Goal: Task Accomplishment & Management: Manage account settings

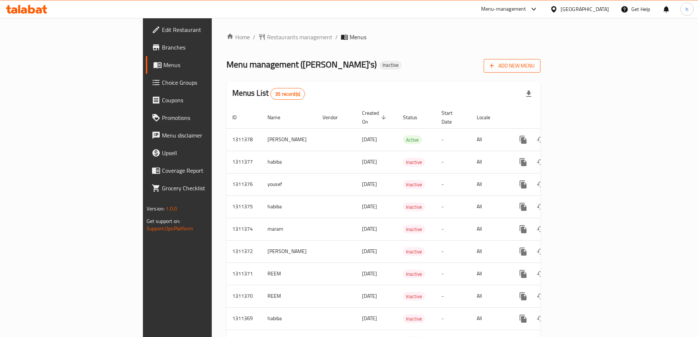
click at [535, 67] on span "Add New Menu" at bounding box center [512, 65] width 45 height 9
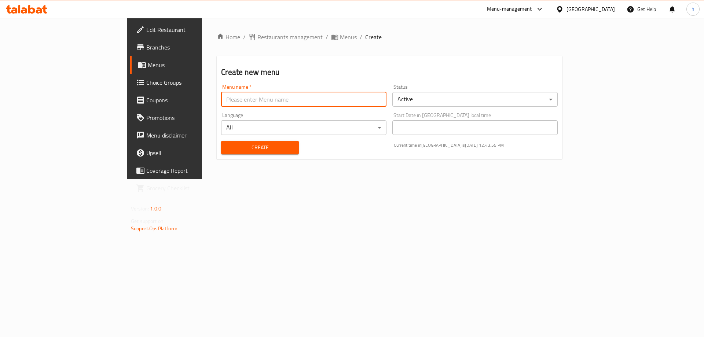
click at [377, 103] on input "text" at bounding box center [303, 99] width 165 height 15
type input "haidy"
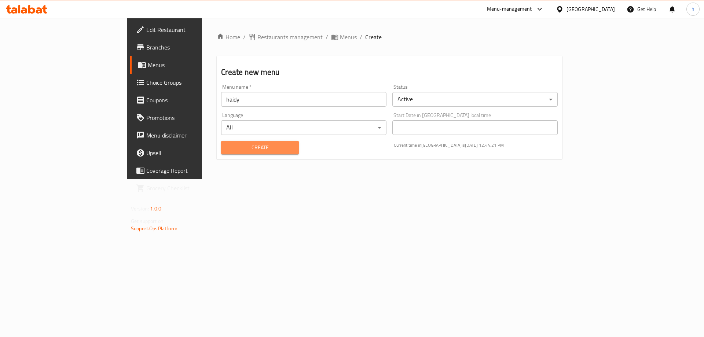
click at [227, 147] on span "Create" at bounding box center [260, 147] width 66 height 9
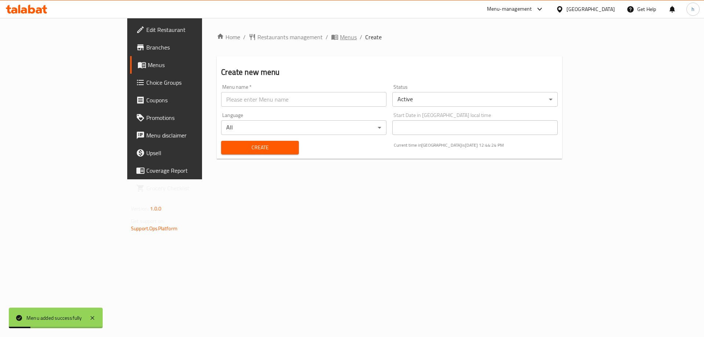
click at [340, 38] on span "Menus" at bounding box center [348, 37] width 17 height 9
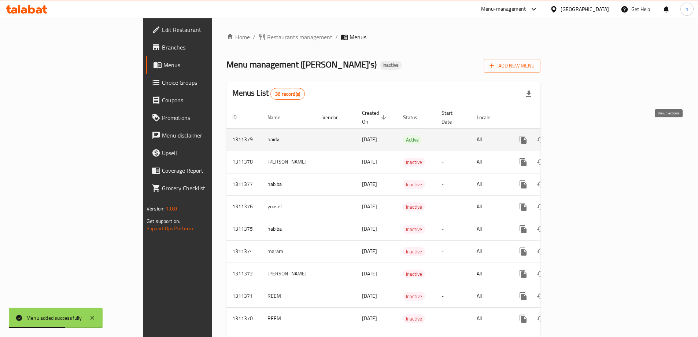
click at [580, 135] on icon "enhanced table" at bounding box center [576, 139] width 9 height 9
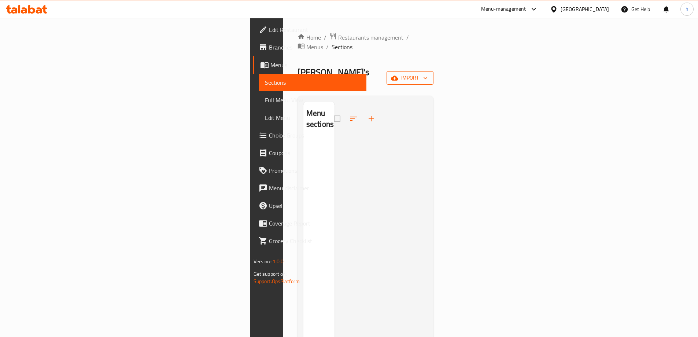
click at [428, 73] on span "import" at bounding box center [409, 77] width 35 height 9
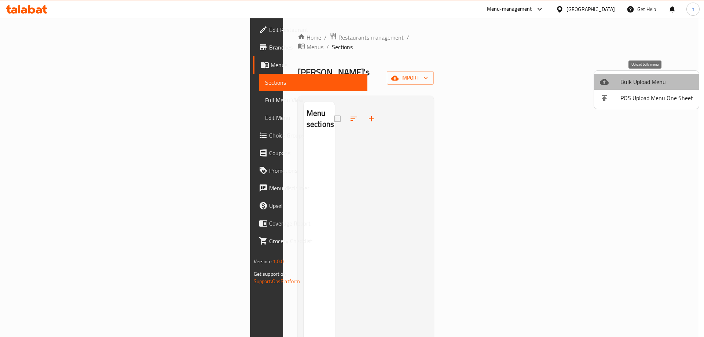
click at [651, 80] on span "Bulk Upload Menu" at bounding box center [656, 81] width 73 height 9
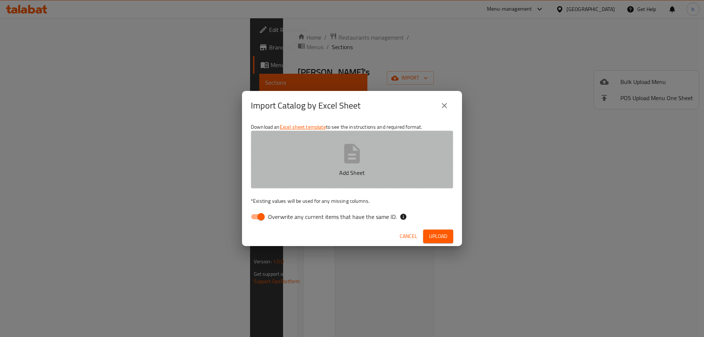
click at [354, 173] on p "Add Sheet" at bounding box center [352, 172] width 180 height 9
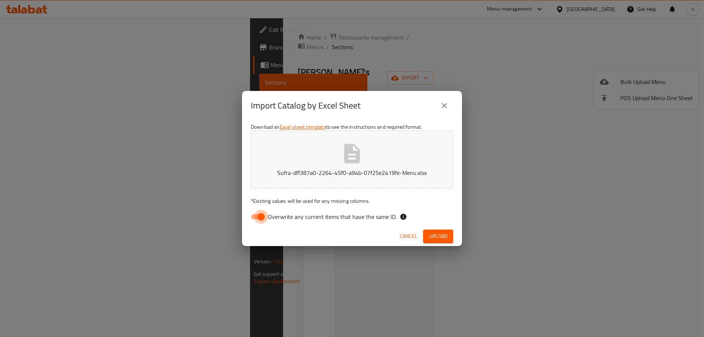
click at [261, 214] on input "Overwrite any current items that have the same ID." at bounding box center [261, 217] width 42 height 14
checkbox input "false"
click at [439, 232] on span "Upload" at bounding box center [438, 236] width 18 height 9
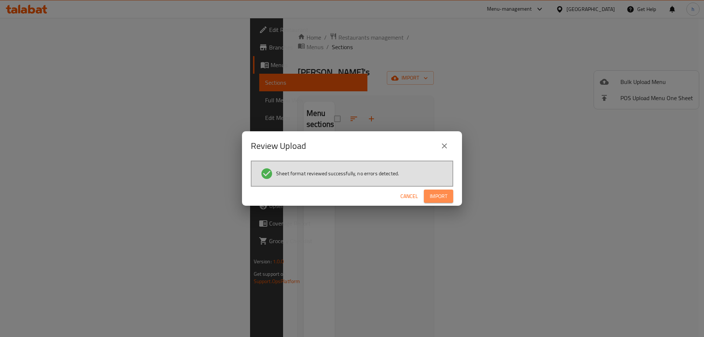
click at [446, 197] on span "Import" at bounding box center [438, 196] width 18 height 9
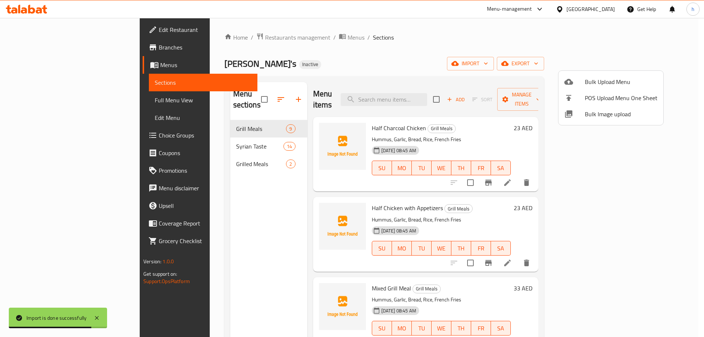
click at [494, 39] on div at bounding box center [352, 168] width 704 height 337
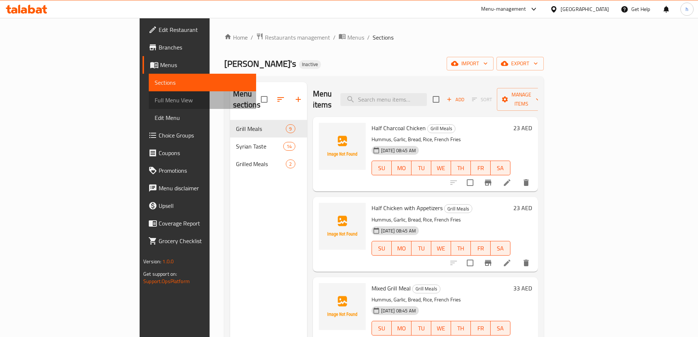
click at [155, 102] on span "Full Menu View" at bounding box center [203, 100] width 96 height 9
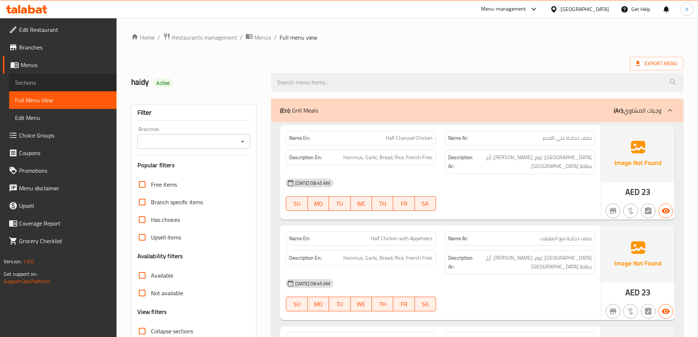
click at [44, 80] on span "Sections" at bounding box center [63, 82] width 96 height 9
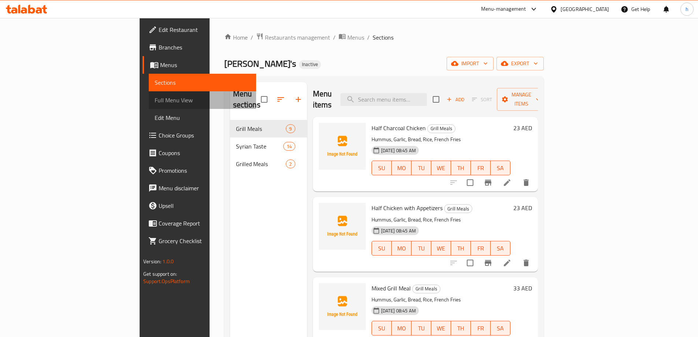
click at [155, 98] on span "Full Menu View" at bounding box center [203, 100] width 96 height 9
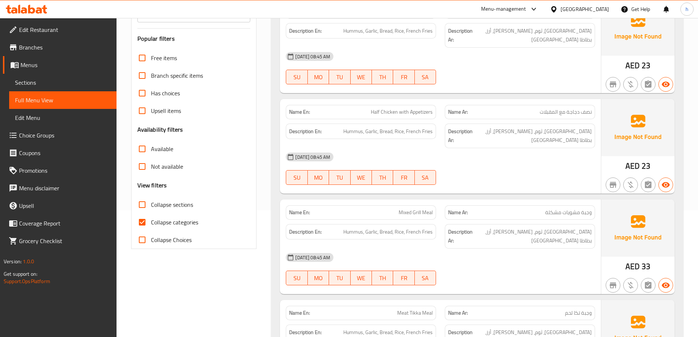
scroll to position [147, 0]
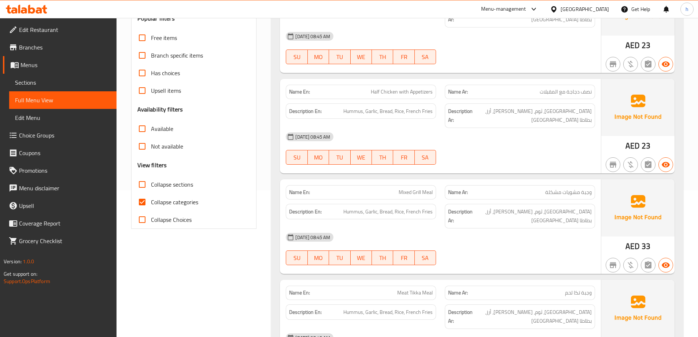
click at [141, 202] on input "Collapse categories" at bounding box center [142, 202] width 18 height 18
checkbox input "false"
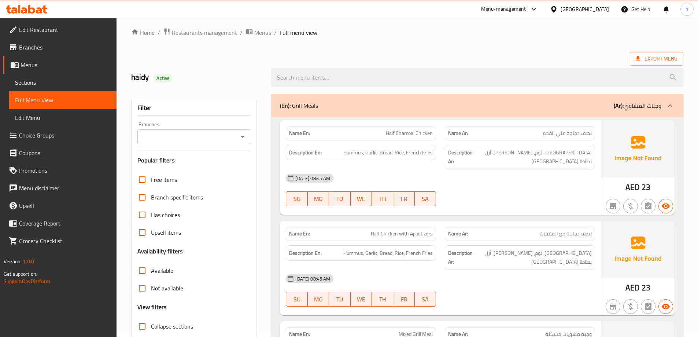
scroll to position [0, 0]
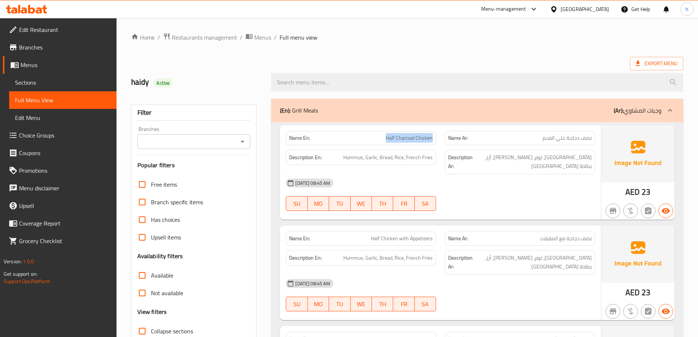
drag, startPoint x: 391, startPoint y: 137, endPoint x: 432, endPoint y: 139, distance: 41.1
click at [432, 139] on span "Half Charcoal Chicken" at bounding box center [409, 138] width 47 height 8
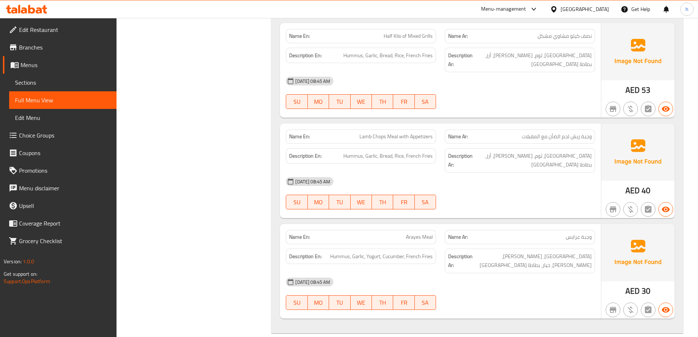
scroll to position [733, 0]
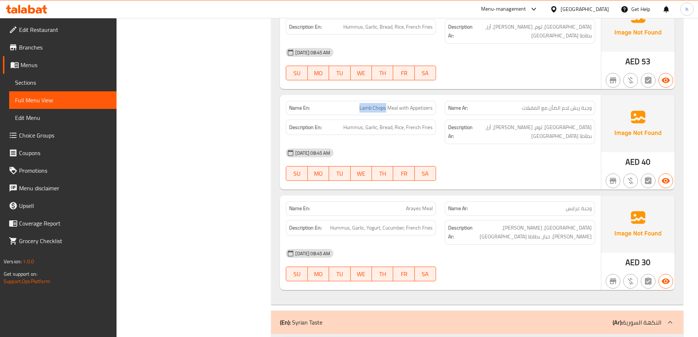
drag, startPoint x: 386, startPoint y: 47, endPoint x: 359, endPoint y: 49, distance: 26.8
click at [359, 104] on p "Name En: Lamb Chops Meal with Appetizers" at bounding box center [361, 108] width 144 height 8
copy span "Lamb Chops"
click at [370, 104] on span "Lamb Chops Meal with Appetizers" at bounding box center [395, 108] width 73 height 8
drag, startPoint x: 385, startPoint y: 48, endPoint x: 373, endPoint y: 47, distance: 12.1
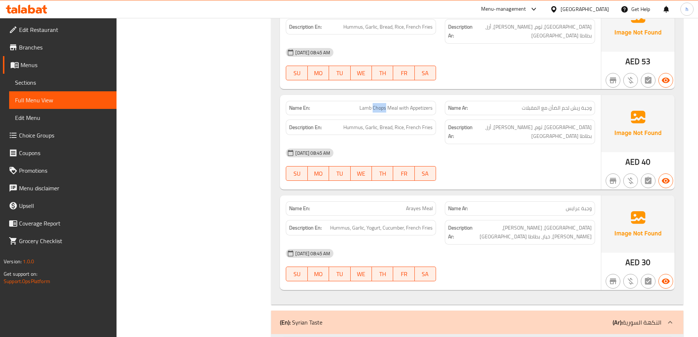
click at [373, 104] on span "Lamb Chops Meal with Appetizers" at bounding box center [395, 108] width 73 height 8
copy span "Chops"
click at [342, 104] on p "Name En: Lamb Chops Meal with Appetizers" at bounding box center [361, 108] width 144 height 8
drag, startPoint x: 420, startPoint y: 139, endPoint x: 406, endPoint y: 139, distance: 14.3
click at [406, 204] on p "Name En: Arayes Meal" at bounding box center [361, 208] width 144 height 8
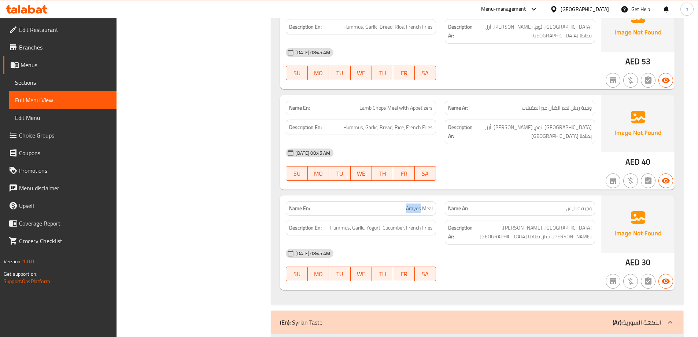
copy span "Arayes"
drag, startPoint x: 380, startPoint y: 159, endPoint x: 365, endPoint y: 161, distance: 14.8
click at [365, 223] on span "Hummus, Garlic, Yogurt, Cucumber, French Fries" at bounding box center [381, 227] width 103 height 9
click at [380, 244] on div "[DATE] 08:45 AM" at bounding box center [440, 253] width 318 height 18
drag, startPoint x: 379, startPoint y: 158, endPoint x: 370, endPoint y: 159, distance: 9.0
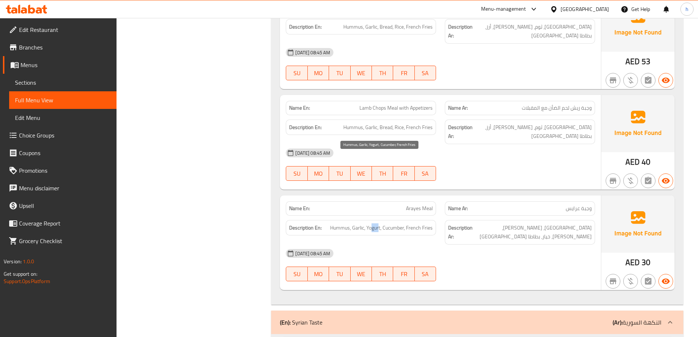
click at [370, 223] on span "Hummus, Garlic, Yogurt, Cucumber, French Fries" at bounding box center [381, 227] width 103 height 9
click at [377, 220] on div "Description En: Hummus, Garlic, Yogurt, Cucumber, French Fries" at bounding box center [361, 228] width 150 height 16
drag, startPoint x: 381, startPoint y: 159, endPoint x: 366, endPoint y: 159, distance: 14.7
click at [366, 223] on span "Hummus, Garlic, Yogurt, Cucumber, French Fries" at bounding box center [381, 227] width 103 height 9
copy span "Yogurt"
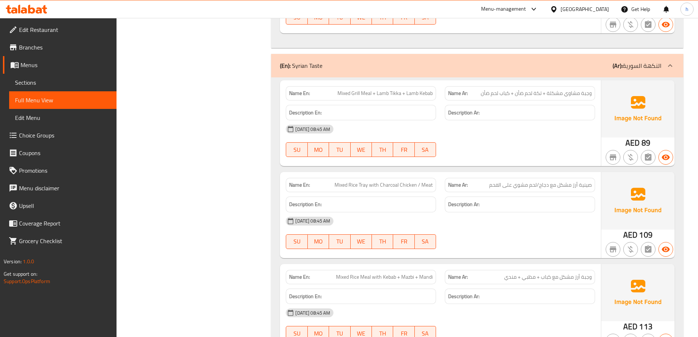
scroll to position [953, 0]
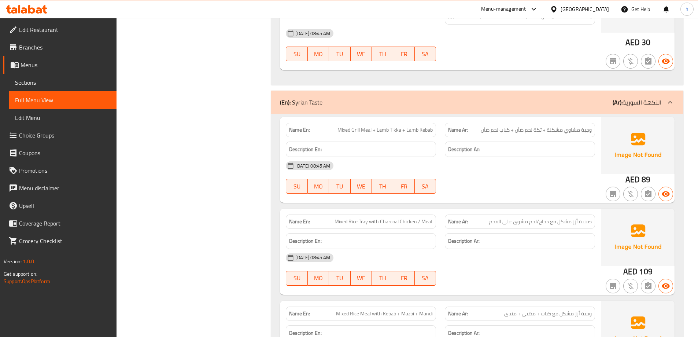
click at [413, 236] on h6 "Description En:" at bounding box center [361, 240] width 144 height 9
click at [412, 236] on h6 "Description En:" at bounding box center [361, 240] width 144 height 9
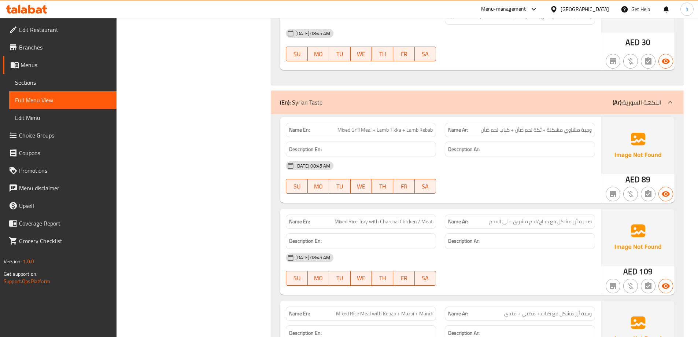
click at [362, 236] on h6 "Description En:" at bounding box center [361, 240] width 144 height 9
click at [412, 236] on h6 "Description En:" at bounding box center [361, 240] width 144 height 9
click at [411, 236] on h6 "Description En:" at bounding box center [361, 240] width 144 height 9
click at [414, 236] on h6 "Description En:" at bounding box center [361, 240] width 144 height 9
click at [380, 145] on h6 "Description En:" at bounding box center [361, 149] width 144 height 9
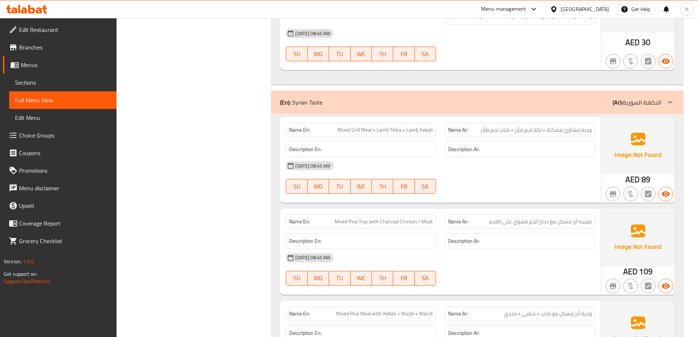
click at [387, 145] on h6 "Description En:" at bounding box center [361, 149] width 144 height 9
click at [378, 141] on div "Description En:" at bounding box center [361, 149] width 150 height 16
click at [379, 145] on h6 "Description En:" at bounding box center [361, 149] width 144 height 9
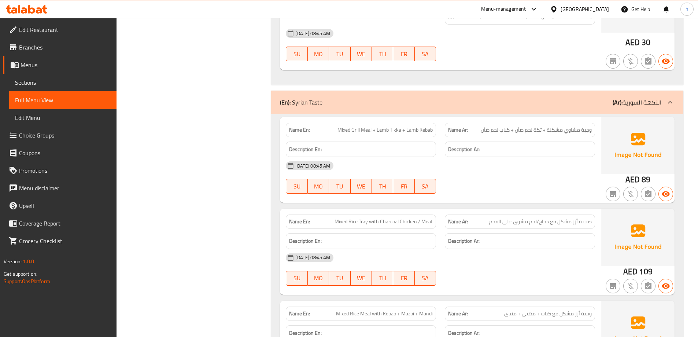
click at [351, 145] on h6 "Description En:" at bounding box center [361, 149] width 144 height 9
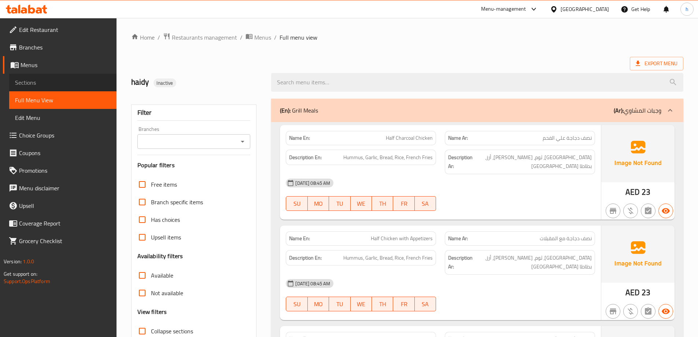
click at [28, 80] on span "Sections" at bounding box center [63, 82] width 96 height 9
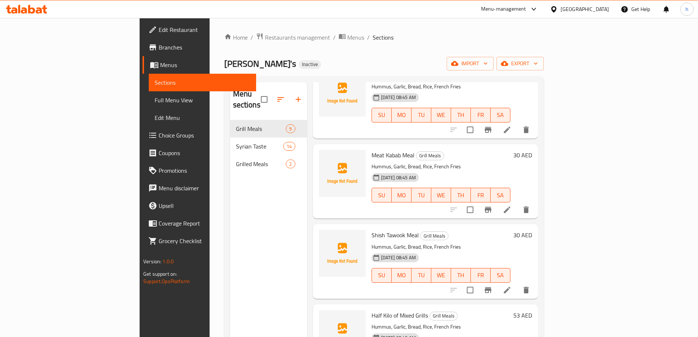
scroll to position [402, 0]
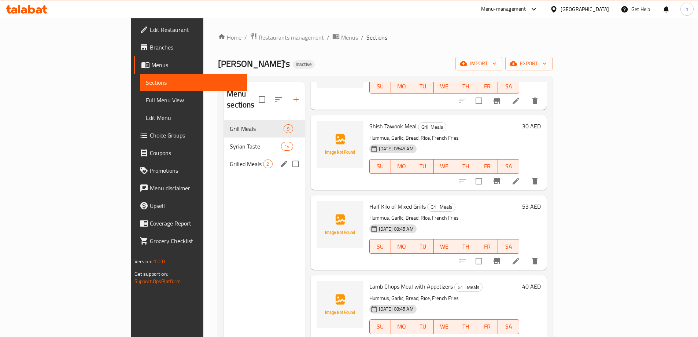
click at [230, 159] on span "Grilled Meals" at bounding box center [246, 163] width 33 height 9
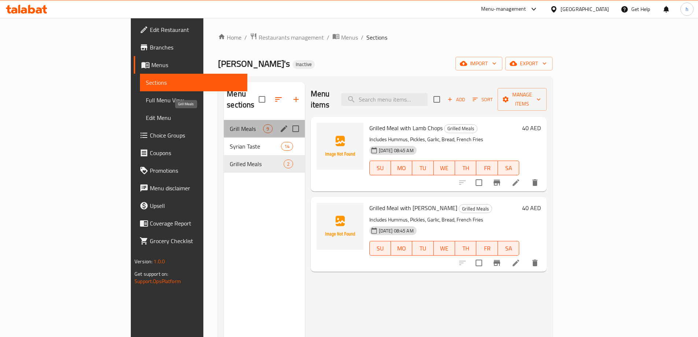
click at [230, 124] on span "Grill Meals" at bounding box center [246, 128] width 33 height 9
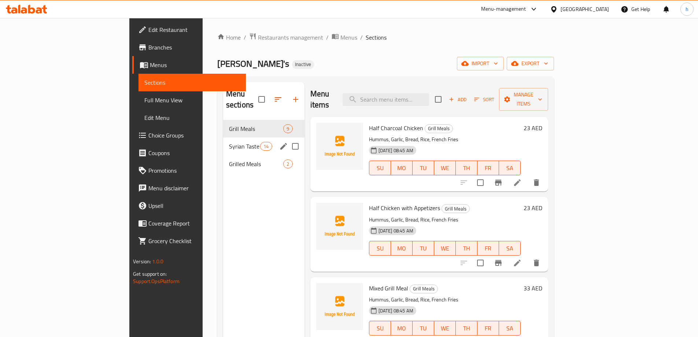
click at [223, 137] on div "Syrian Taste 14" at bounding box center [263, 146] width 81 height 18
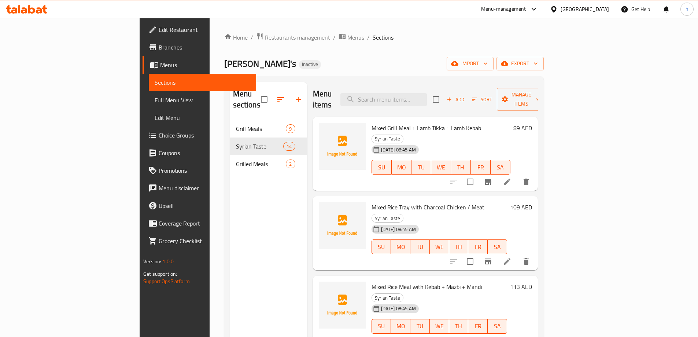
click at [517, 175] on li at bounding box center [507, 181] width 21 height 13
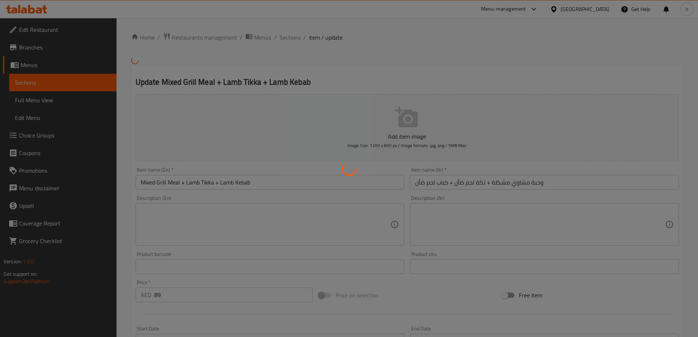
click at [285, 232] on div at bounding box center [349, 168] width 698 height 337
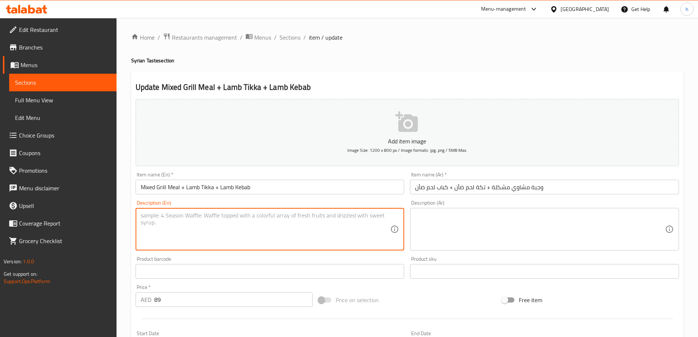
click at [240, 230] on textarea at bounding box center [266, 229] width 250 height 35
click at [303, 225] on textarea at bounding box center [266, 229] width 250 height 35
paste textarea "For 3 persons – Includes: Salad, Hummus, Pickles, Garlic, Bread, French Fries"
type textarea "For 3 persons – Includes: Salad, Hummus, Pickles, Garlic, Bread, French Fries"
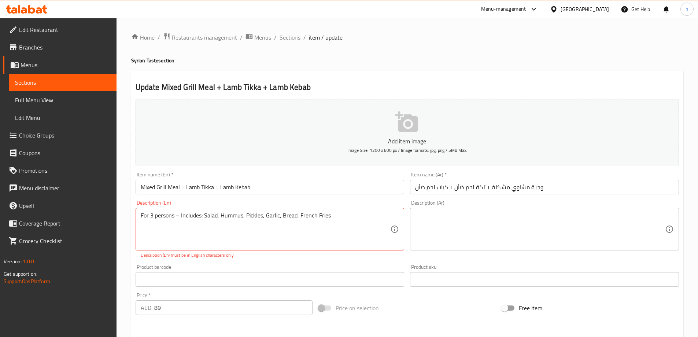
click at [528, 223] on textarea at bounding box center [540, 229] width 250 height 35
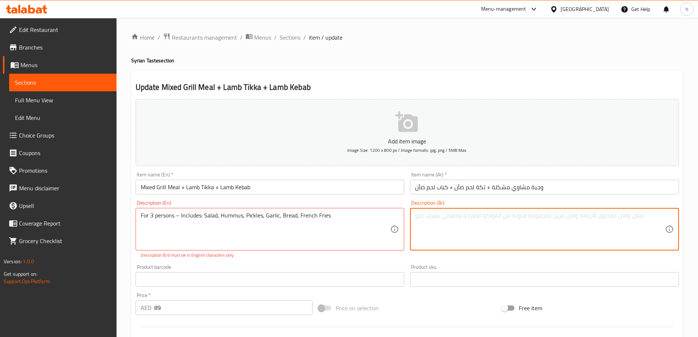
type textarea "v"
paste textarea "لثلاثة أشخاص - يشمل: سلطة، [GEOGRAPHIC_DATA]، مخلل، ثوم، خبز، بطاطس مقلية"
click at [432, 216] on textarea "لثلاثة أشخاص - يشمل: سلطة، [GEOGRAPHIC_DATA]، مخلل، ثوم، خبز، بطاطس مقلية" at bounding box center [540, 229] width 250 height 35
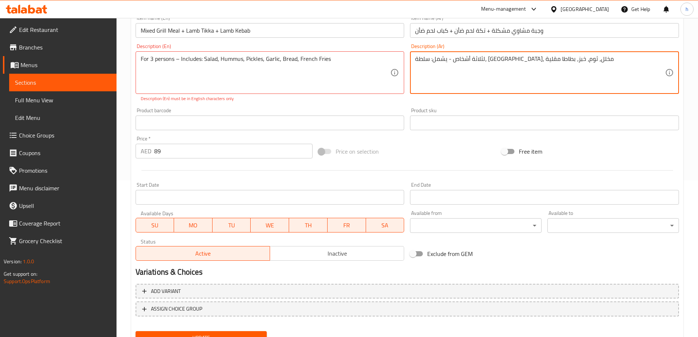
scroll to position [189, 0]
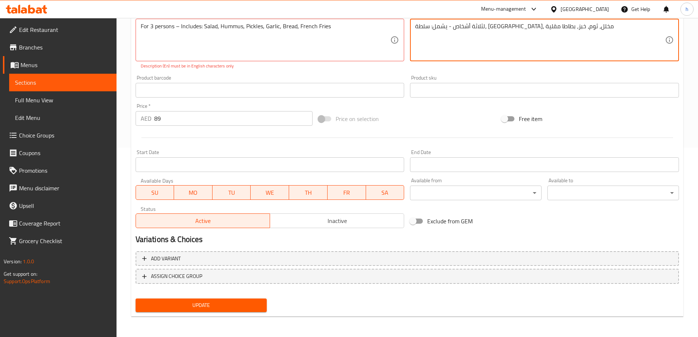
type textarea "لثلاثة أشخاص - يشمل: سلطة، [GEOGRAPHIC_DATA]، مخلل، ثوم، خبز، بطاطا مقلية"
click at [211, 304] on span "Update" at bounding box center [201, 304] width 120 height 9
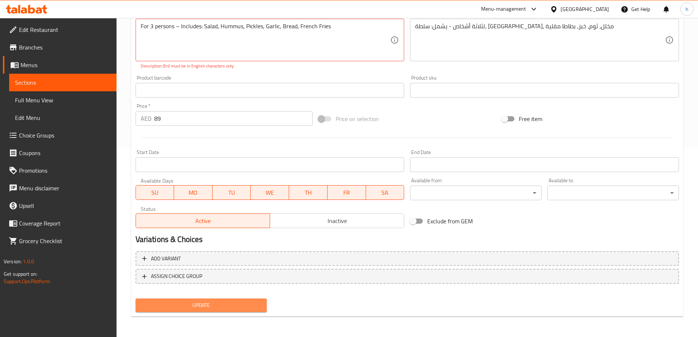
click at [210, 304] on span "Update" at bounding box center [201, 304] width 120 height 9
click at [210, 306] on span "Update" at bounding box center [201, 304] width 120 height 9
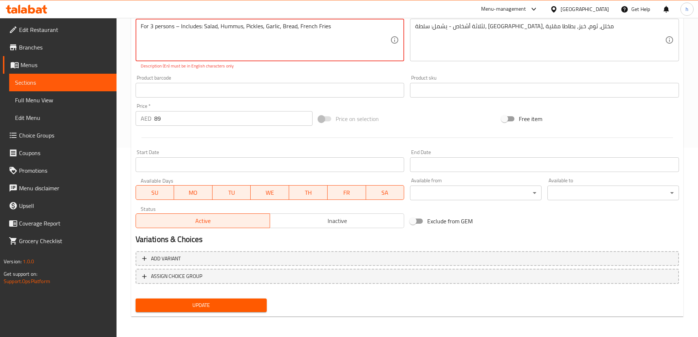
click at [307, 41] on textarea "For 3 persons – Includes: Salad, Hummus, Pickles, Garlic, Bread, French Fries" at bounding box center [266, 40] width 250 height 35
click at [342, 34] on textarea "For 3 persons – Includes: Salad, Hummus, Pickles, Garlic, Bread, French Fries" at bounding box center [266, 40] width 250 height 35
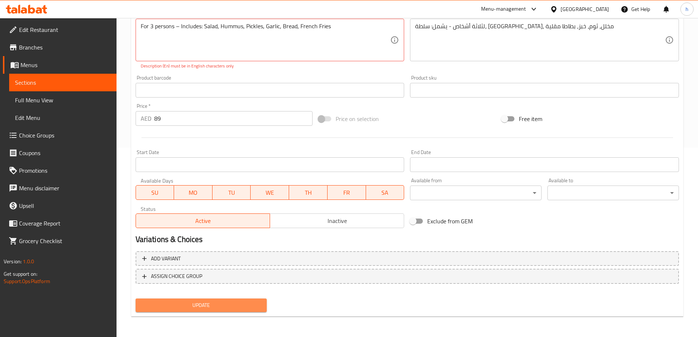
click at [217, 303] on span "Update" at bounding box center [201, 304] width 120 height 9
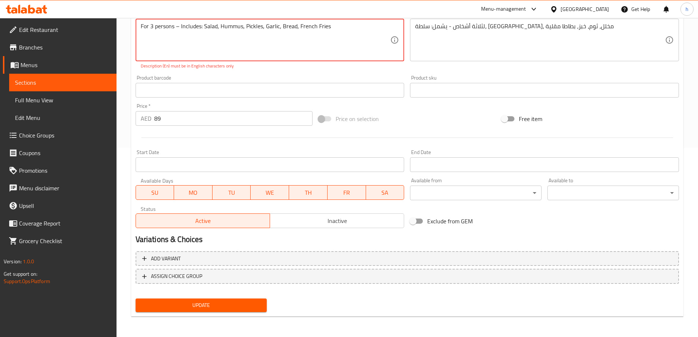
click at [331, 42] on textarea "For 3 persons – Includes: Salad, Hummus, Pickles, Garlic, Bread, French Fries" at bounding box center [266, 40] width 250 height 35
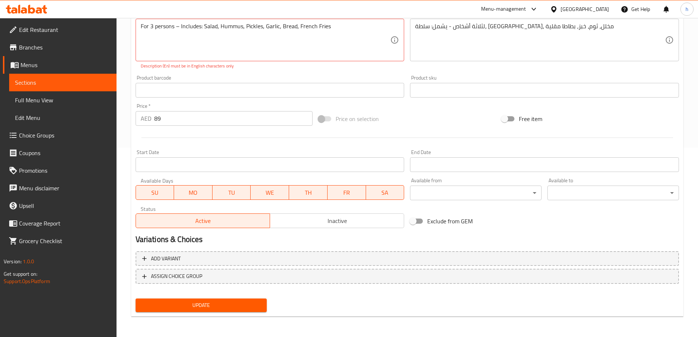
click at [180, 27] on textarea "For 3 persons – Includes: Salad, Hummus, Pickles, Garlic, Bread, French Fries" at bounding box center [266, 40] width 250 height 35
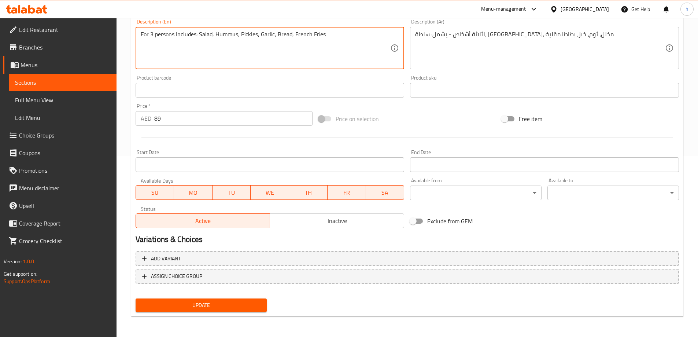
scroll to position [181, 0]
type textarea "For 3 persons Includes: Salad, Hummus, Pickles, Garlic, Bread, French Fries"
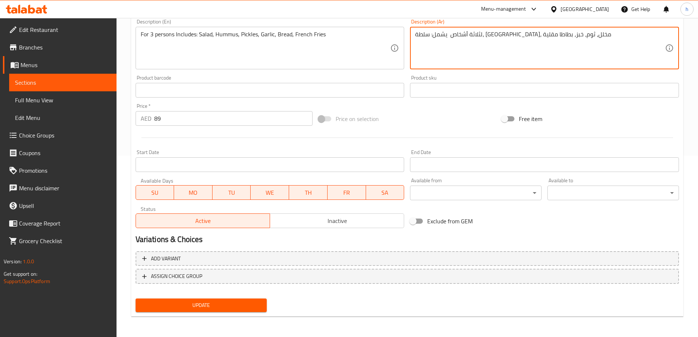
type textarea "لثلاثة أشخاص يشمل: سلطة، [GEOGRAPHIC_DATA]، مخلل، ثوم، خبز، بطاطا مقلية"
click at [252, 314] on div "Update" at bounding box center [201, 304] width 137 height 19
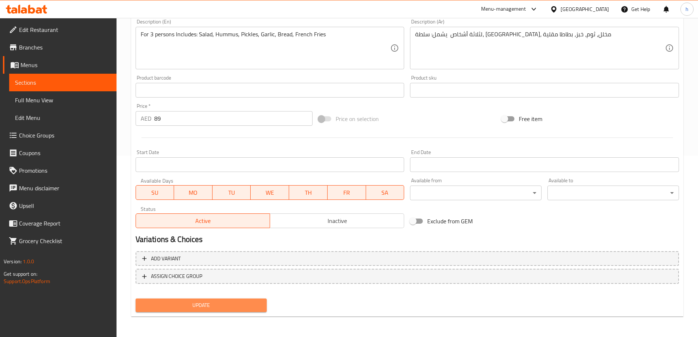
click at [257, 309] on span "Update" at bounding box center [201, 304] width 120 height 9
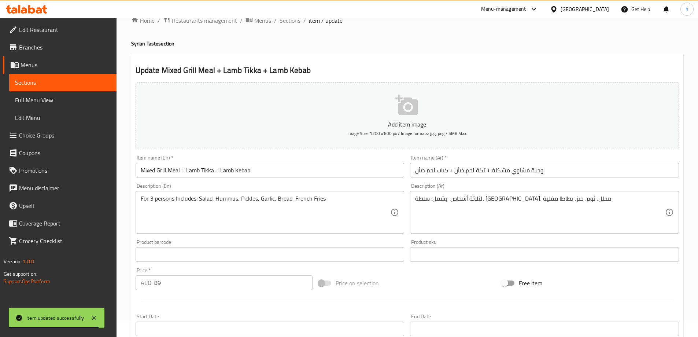
scroll to position [0, 0]
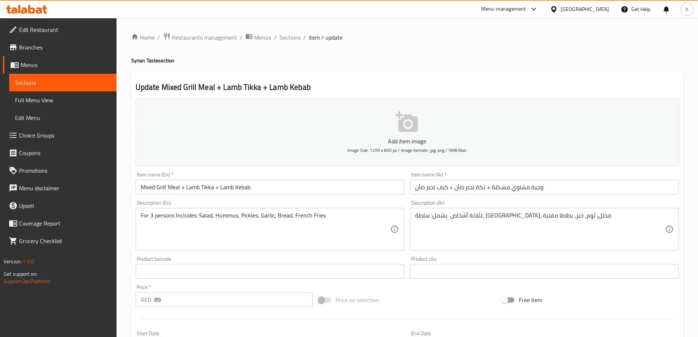
click at [72, 78] on span "Sections" at bounding box center [63, 82] width 96 height 9
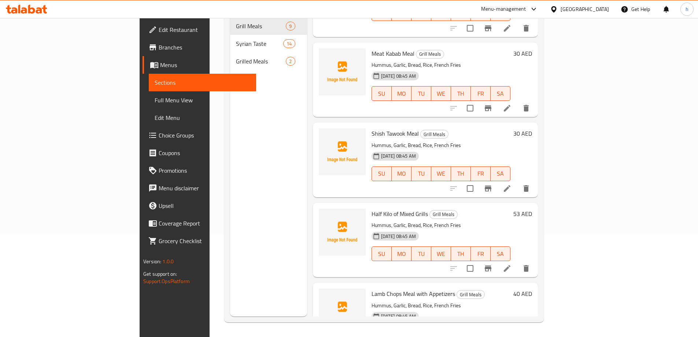
scroll to position [145, 0]
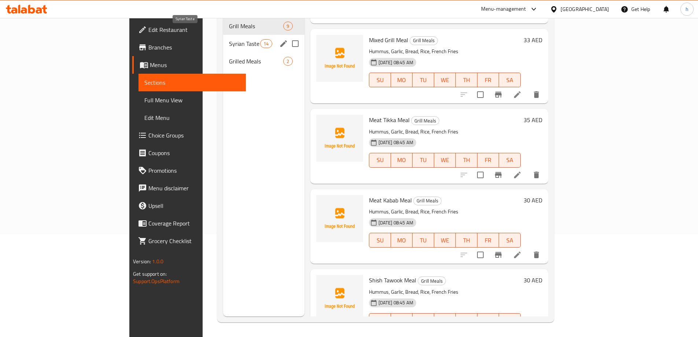
click at [229, 39] on span "Syrian Taste" at bounding box center [244, 43] width 31 height 9
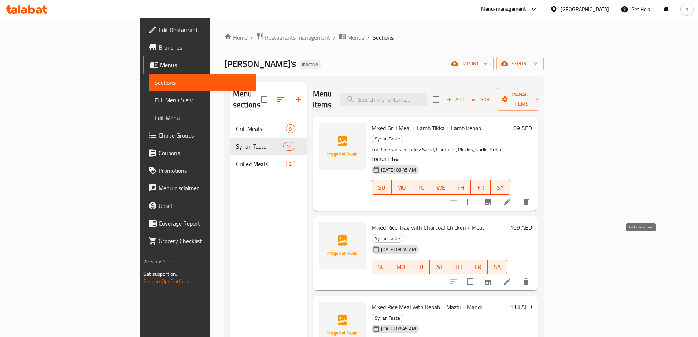
click at [512, 277] on icon at bounding box center [507, 281] width 9 height 9
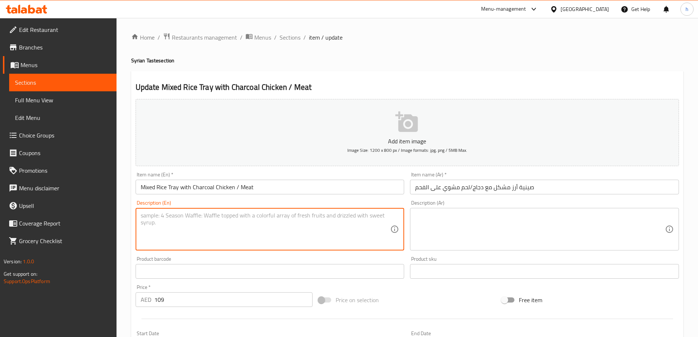
click at [297, 237] on textarea at bounding box center [266, 229] width 250 height 35
paste textarea "For 6 persons – Includes: Fattoush, Yogurt & Cucumber, Spicy Sauce, Lentil Soup"
type textarea "For 6 persons – Includes: Fattoush, Yogurt & Cucumber, Spicy Sauce, Lentil Soup"
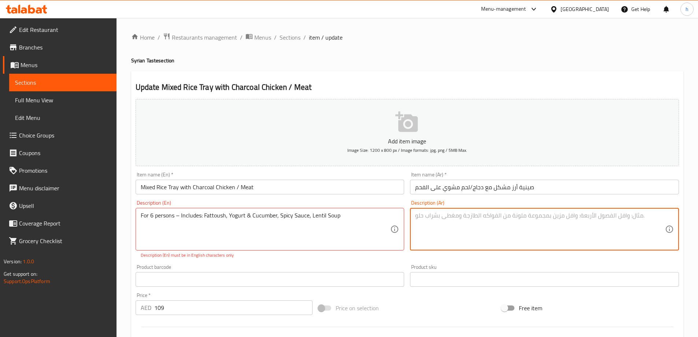
click at [468, 226] on textarea at bounding box center [540, 229] width 250 height 35
paste textarea "لـ 6 أشخاص - يشمل: فتوش، زبادي وخيار، صلصة حارة، شوربة عدس"
type textarea "لـ 6 أشخاص - يشمل: فتوش، زبادي وخيار، صلصة حارة، شوربة عدس"
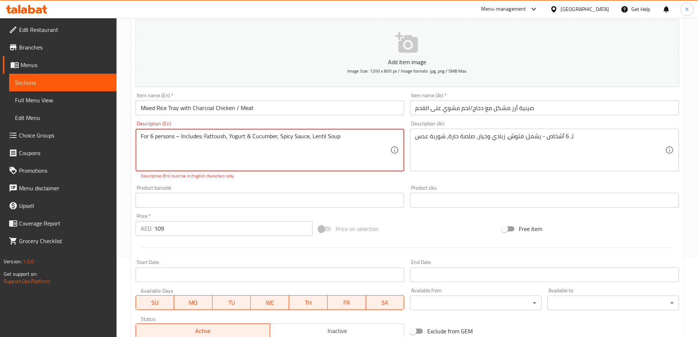
scroll to position [110, 0]
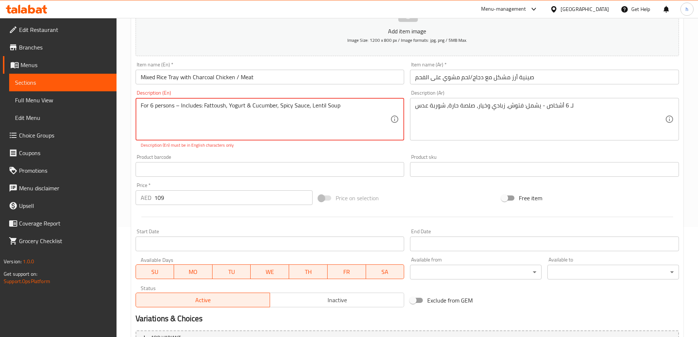
click at [203, 105] on textarea "For 6 persons – Includes: Fattoush, Yogurt & Cucumber, Spicy Sauce, Lentil Soup" at bounding box center [266, 119] width 250 height 35
click at [218, 106] on textarea "For 6 persons – Includes: Fattoush, Yogurt & Cucumber, Spicy Sauce, Lentil Soup" at bounding box center [266, 119] width 250 height 35
click at [224, 117] on textarea "For 6 persons – Includes: Fattoush, Yogurt & Cucumber, Spicy Sauce, Lentil Soup" at bounding box center [266, 119] width 250 height 35
click at [224, 119] on textarea "For 6 persons – Includes: Fattoush, Yogurt & Cucumber, Spicy Sauce, Lentil Soup" at bounding box center [266, 119] width 250 height 35
click at [228, 119] on textarea "For 6 persons – Includes: Fattoush, Yogurt & Cucumber, Spicy Sauce, Lentil Soup" at bounding box center [266, 119] width 250 height 35
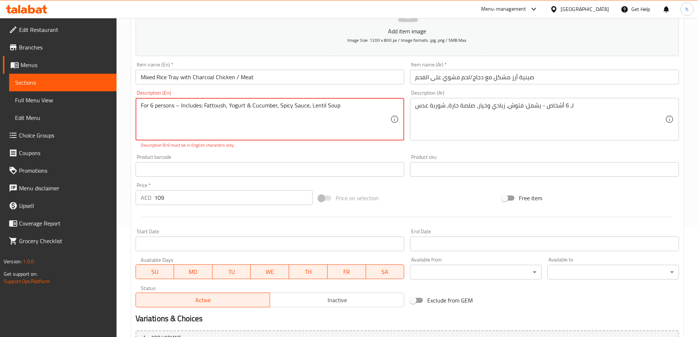
click at [179, 105] on textarea "For 6 persons – Includes: Fattoush, Yogurt & Cucumber, Spicy Sauce, Lentil Soup" at bounding box center [266, 119] width 250 height 35
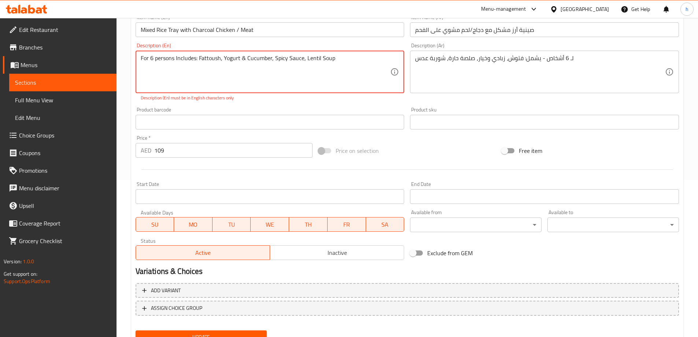
scroll to position [183, 0]
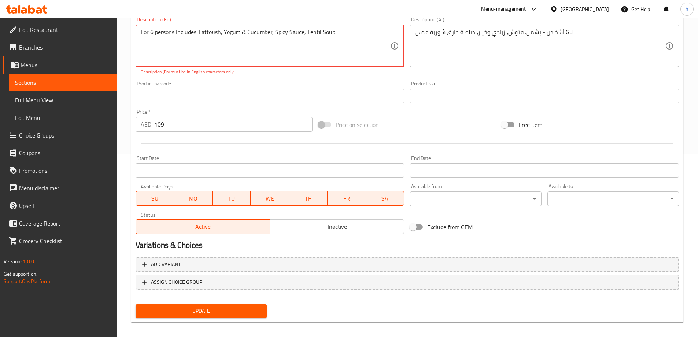
type textarea "For 6 persons Includes: Fattoush, Yogurt & Cucumber, Spicy Sauce, Lentil Soup"
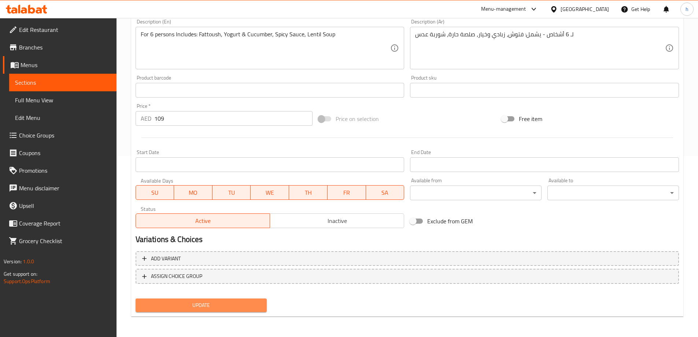
scroll to position [181, 0]
click at [226, 309] on span "Update" at bounding box center [201, 304] width 120 height 9
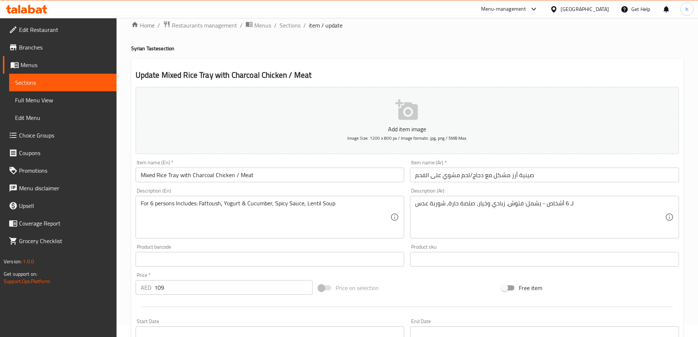
scroll to position [0, 0]
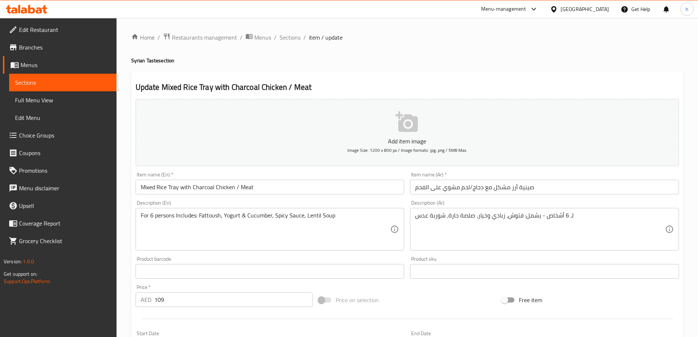
click at [54, 77] on link "Sections" at bounding box center [62, 83] width 107 height 18
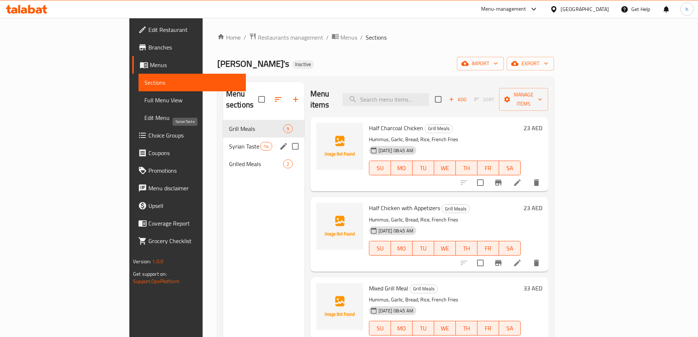
click at [229, 142] on span "Syrian Taste" at bounding box center [244, 146] width 31 height 9
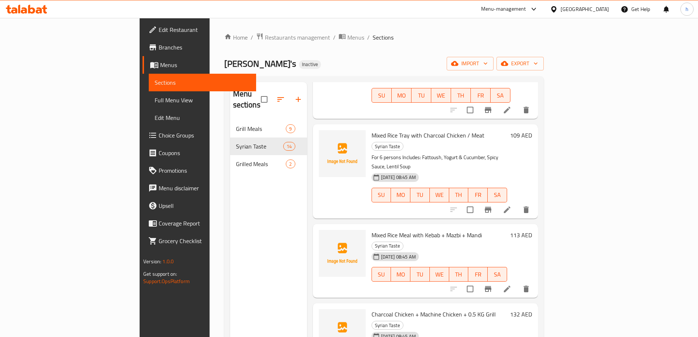
scroll to position [110, 0]
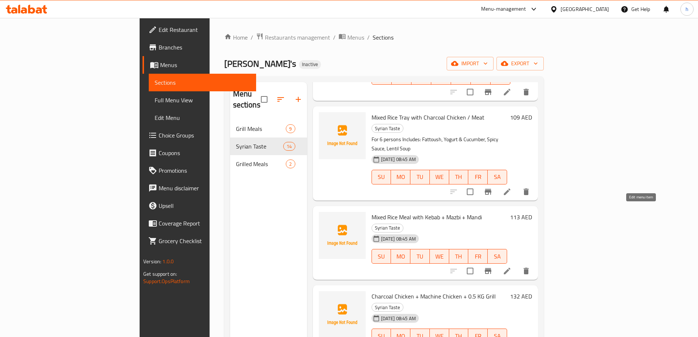
click at [510, 267] on icon at bounding box center [507, 270] width 7 height 7
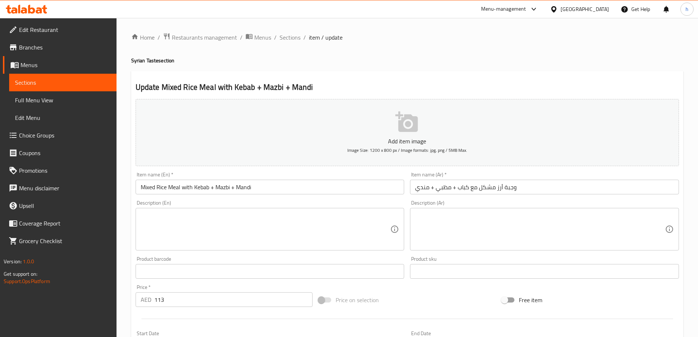
click at [348, 231] on textarea at bounding box center [266, 229] width 250 height 35
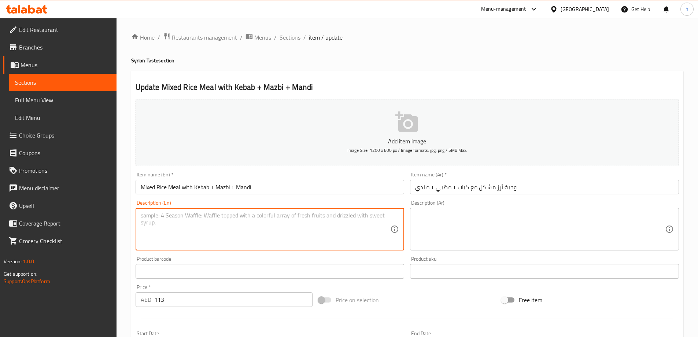
paste textarea "For 5 persons – Includes: Fattoush, Yogurt & Cucumber, Spicy Sauce, Lentil Soup"
click at [179, 215] on textarea "For 5 persons – Includes: Fattoush, Yogurt & Cucumber, Spicy Sauce, Lentil Soup" at bounding box center [266, 229] width 250 height 35
type textarea "For 5 persons Includes: Fattoush, Yogurt & Cucumber, Spicy Sauce, Lentil Soup"
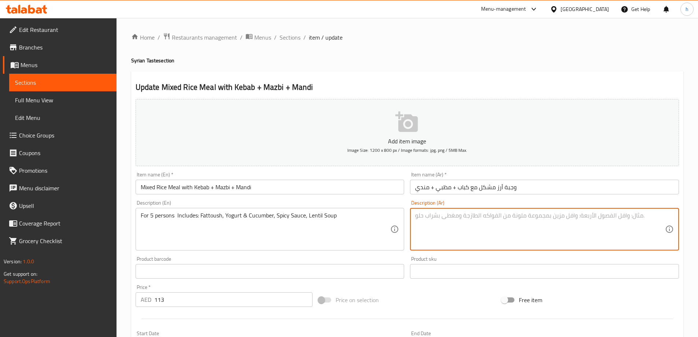
click at [559, 220] on textarea at bounding box center [540, 229] width 250 height 35
paste textarea "لخمسة أشخاص - يشمل: فتوش، زبادي وخيار، صلصة حارة، شوربة عدس"
type textarea "لخمسة أشخاص - يشمل: فتوش، زبادي وخيار، صلصة حارة، شوربة عدس"
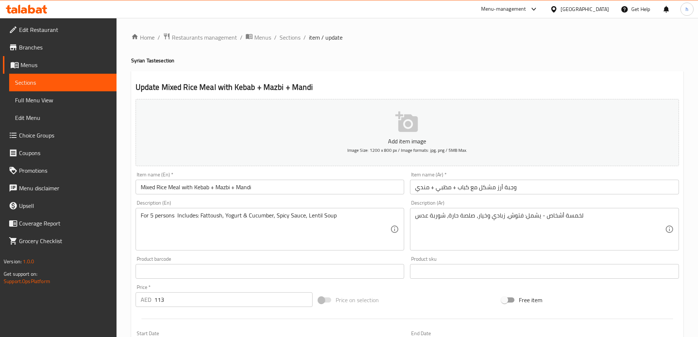
scroll to position [181, 0]
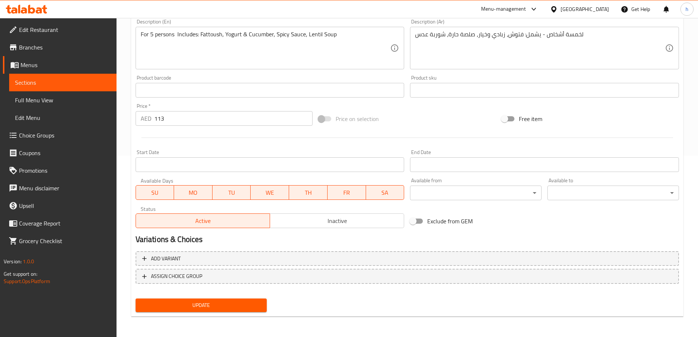
click at [203, 304] on span "Update" at bounding box center [201, 304] width 120 height 9
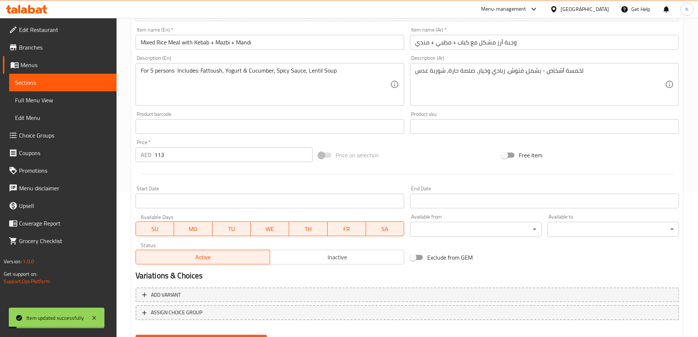
scroll to position [71, 0]
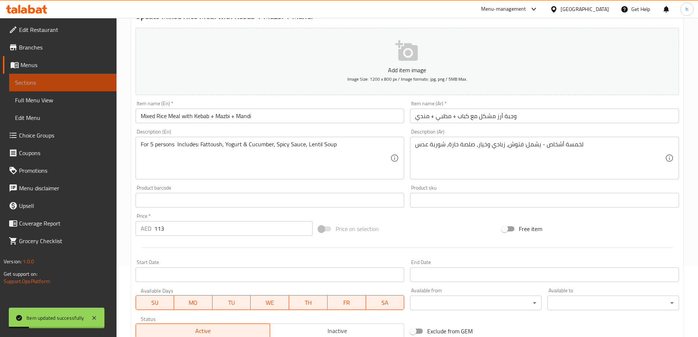
click at [73, 83] on span "Sections" at bounding box center [63, 82] width 96 height 9
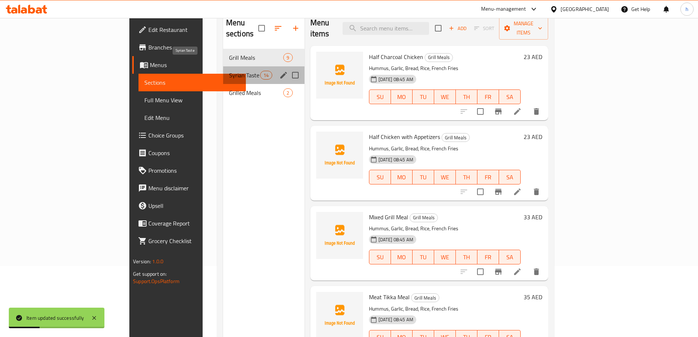
drag, startPoint x: 176, startPoint y: 65, endPoint x: 221, endPoint y: 96, distance: 55.0
click at [229, 71] on span "Syrian Taste" at bounding box center [244, 75] width 31 height 9
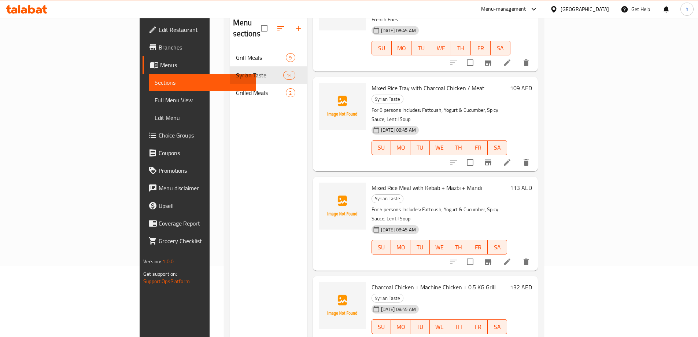
scroll to position [73, 0]
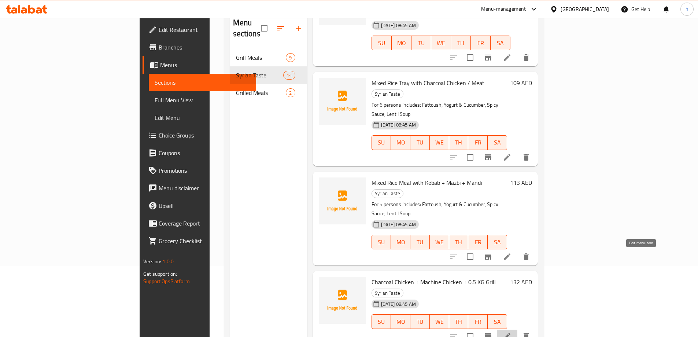
click at [512, 332] on icon at bounding box center [507, 336] width 9 height 9
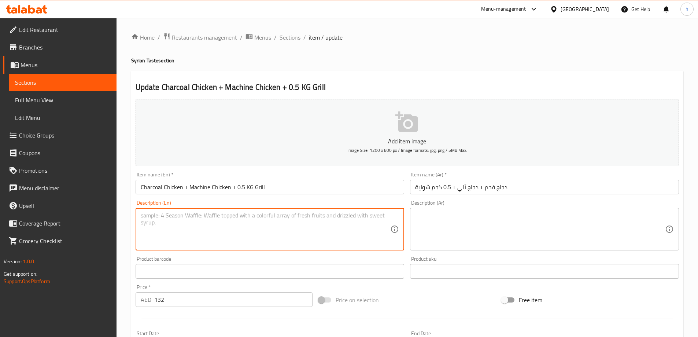
click at [318, 234] on textarea at bounding box center [266, 229] width 250 height 35
paste textarea "For 7 persons – Includes: 1 [PERSON_NAME] (Free), Fattoush, Hummus, Mutabbal, P…"
click at [178, 215] on textarea "For 7 persons – Includes: 1 [PERSON_NAME] (Free), Fattoush, Hummus, Mutabbal, P…" at bounding box center [266, 229] width 250 height 35
click at [389, 218] on textarea "For 7 persons Includes: 1 [PERSON_NAME] (Free), Fattoush, Hummus, Mutabbal, Pic…" at bounding box center [266, 229] width 250 height 35
type textarea "For 7 persons Includes: 1 [PERSON_NAME] (Free), Fattoush, Hummus, Mu"
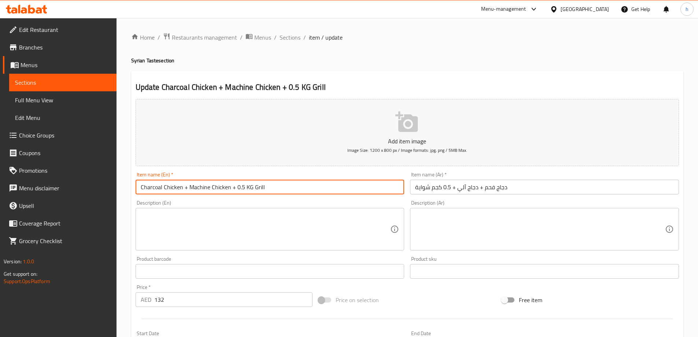
click at [344, 187] on input "Charcoal Chicken + Machine Chicken + 0.5 KG Grill" at bounding box center [270, 187] width 269 height 15
type input "C"
click at [550, 187] on input "دجاج فحم + دجاج آلي + 0.5 كجم شواية" at bounding box center [544, 187] width 269 height 15
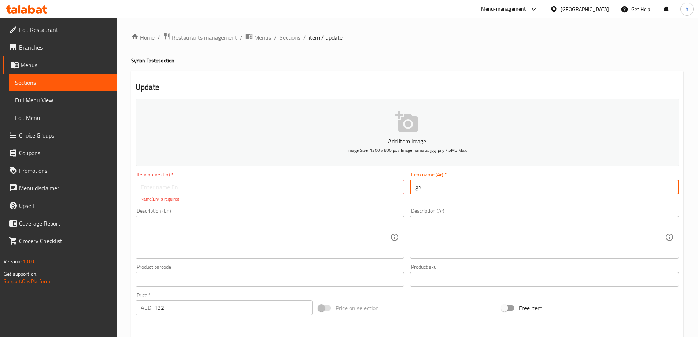
type input "د"
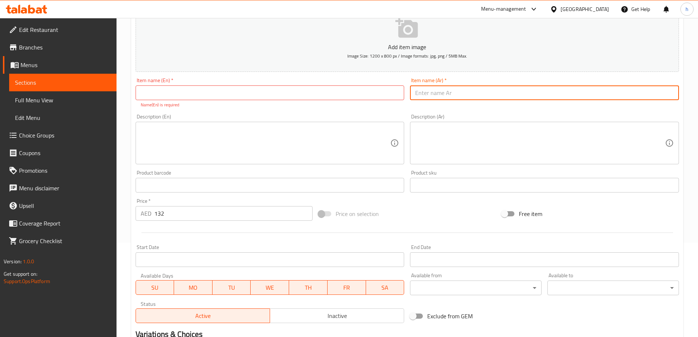
scroll to position [110, 0]
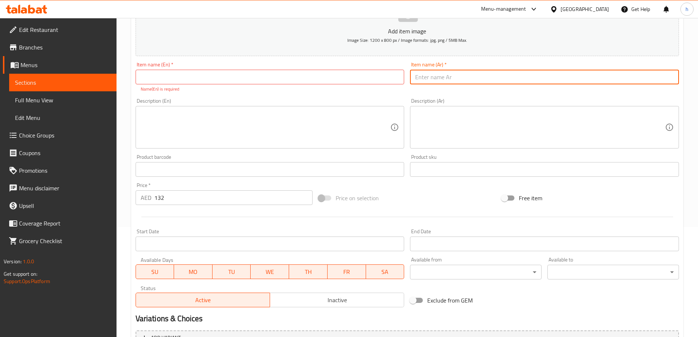
click at [213, 197] on input "132" at bounding box center [233, 197] width 159 height 15
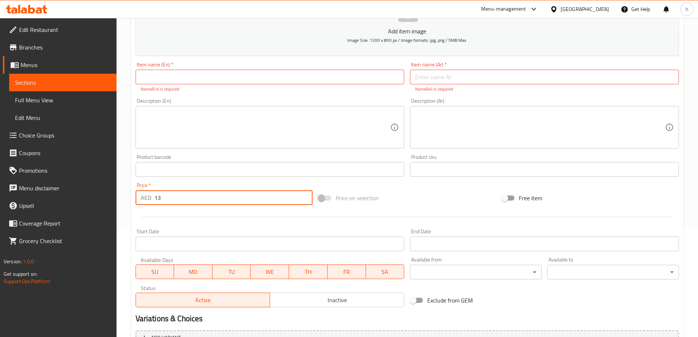
type input "1"
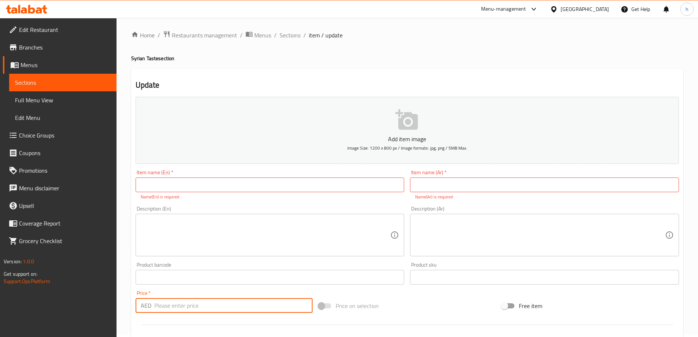
scroll to position [0, 0]
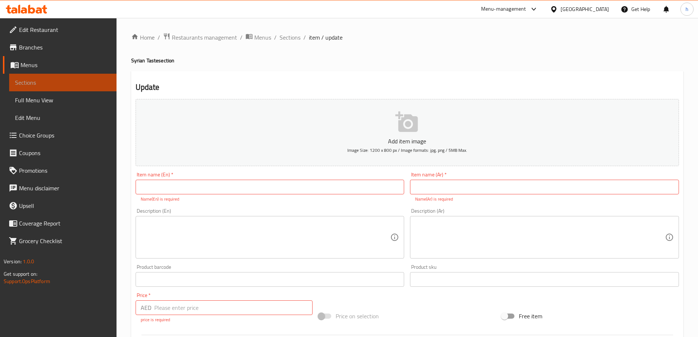
click at [62, 80] on span "Sections" at bounding box center [63, 82] width 96 height 9
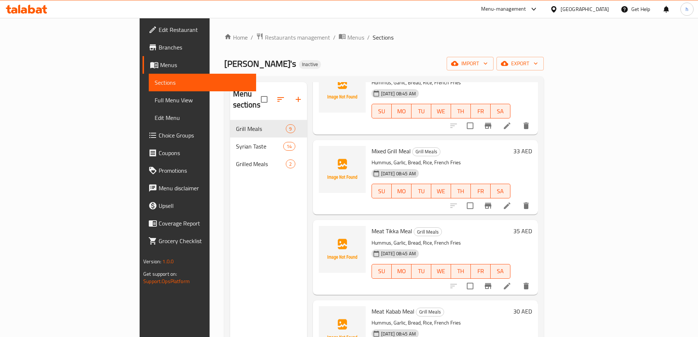
scroll to position [147, 0]
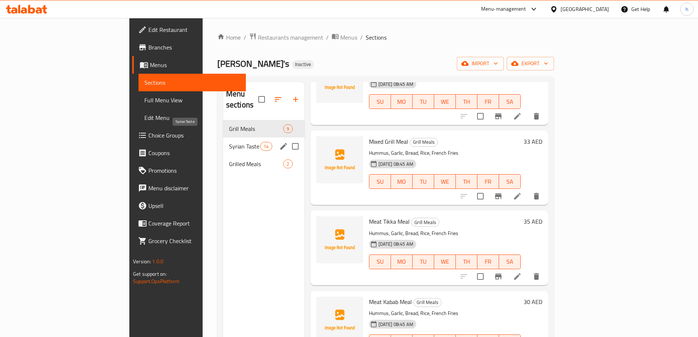
click at [229, 142] on span "Syrian Taste" at bounding box center [244, 146] width 31 height 9
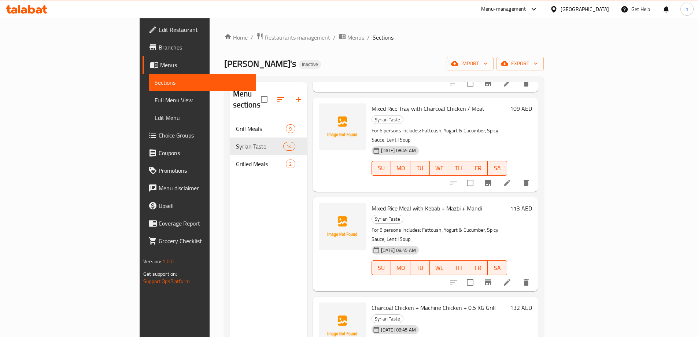
scroll to position [110, 0]
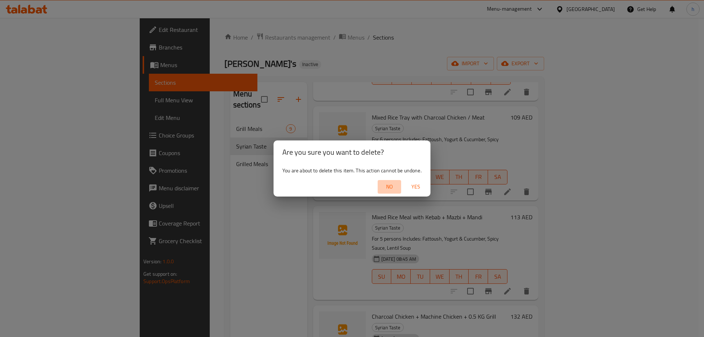
click at [387, 185] on span "No" at bounding box center [389, 186] width 18 height 9
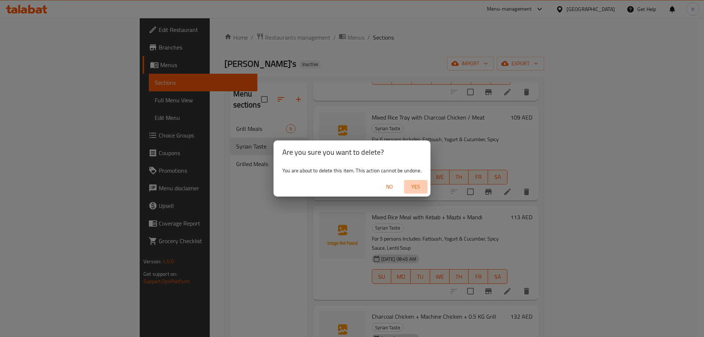
click at [414, 186] on span "Yes" at bounding box center [416, 186] width 18 height 9
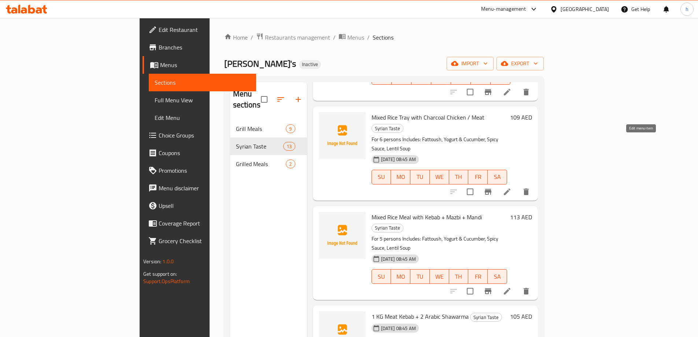
click at [510, 188] on icon at bounding box center [507, 191] width 7 height 7
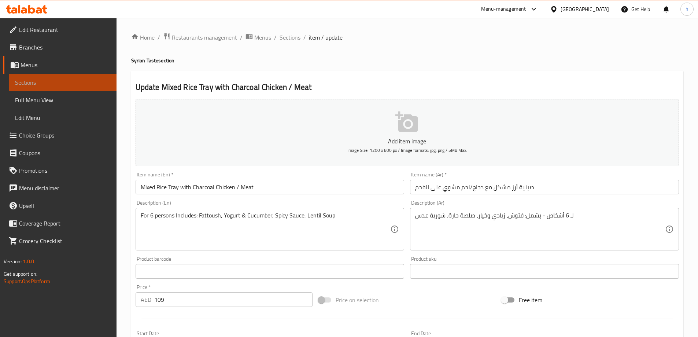
click at [45, 78] on span "Sections" at bounding box center [63, 82] width 96 height 9
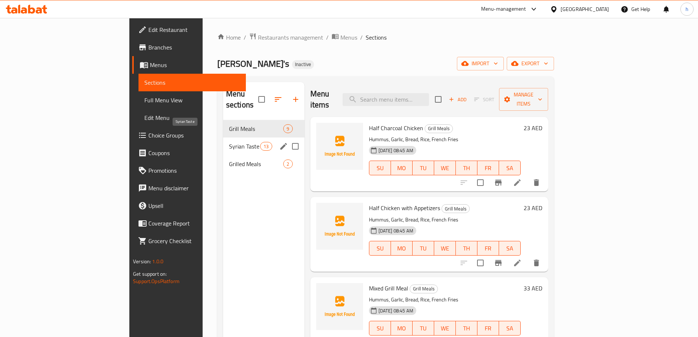
click at [229, 142] on span "Syrian Taste" at bounding box center [244, 146] width 31 height 9
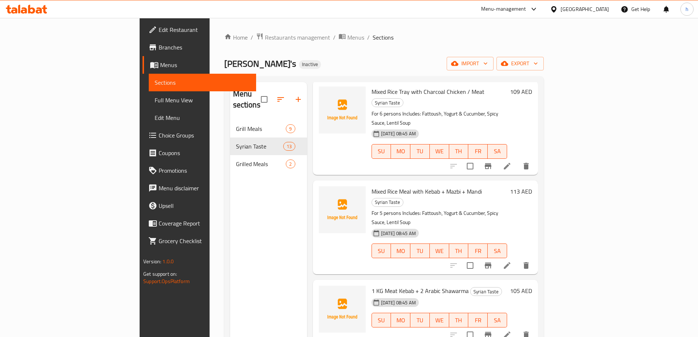
scroll to position [147, 0]
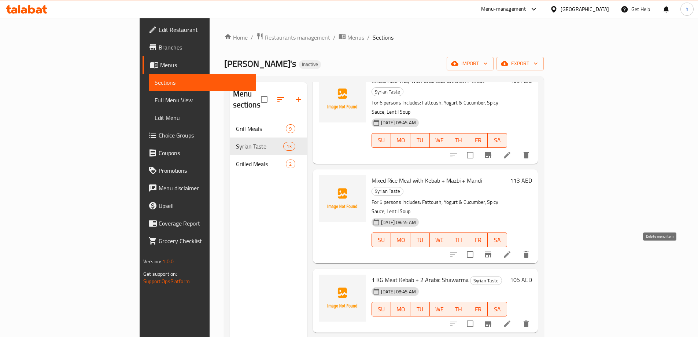
click at [529, 320] on icon "delete" at bounding box center [526, 323] width 5 height 7
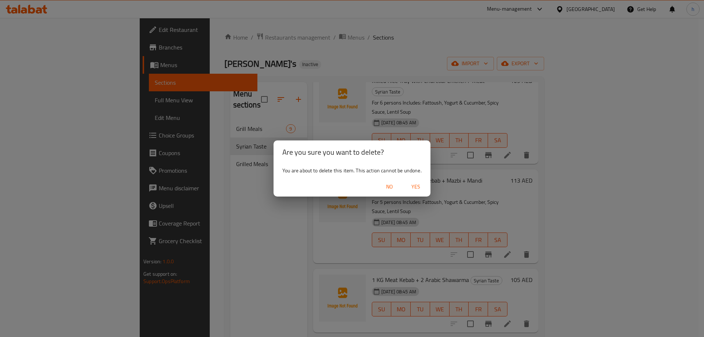
click at [416, 187] on span "Yes" at bounding box center [416, 186] width 18 height 9
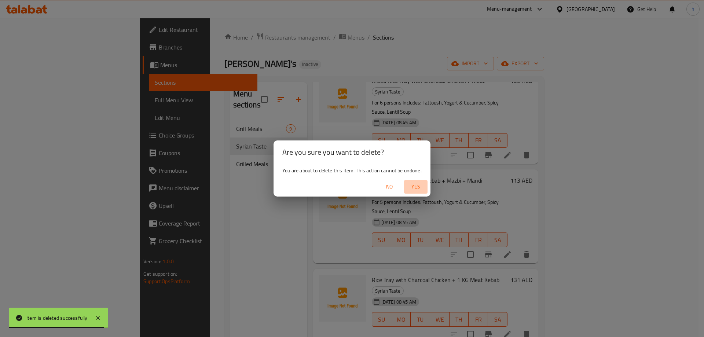
click at [414, 185] on span "Yes" at bounding box center [416, 186] width 18 height 9
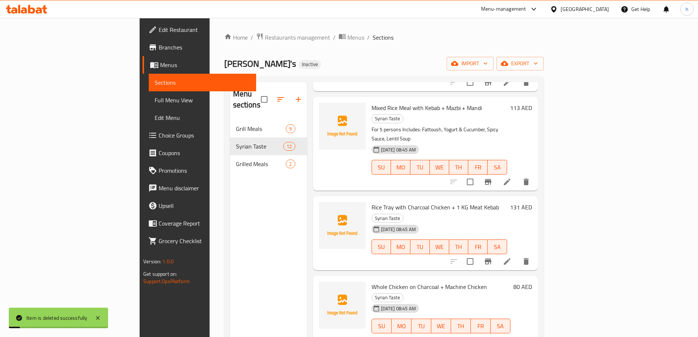
scroll to position [220, 0]
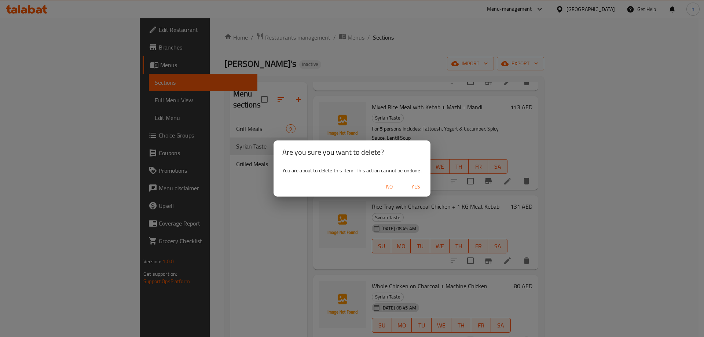
click at [415, 186] on span "Yes" at bounding box center [416, 186] width 18 height 9
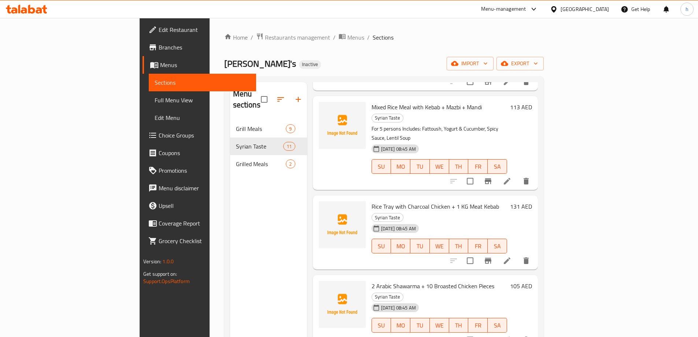
click at [531, 335] on icon "delete" at bounding box center [526, 339] width 9 height 9
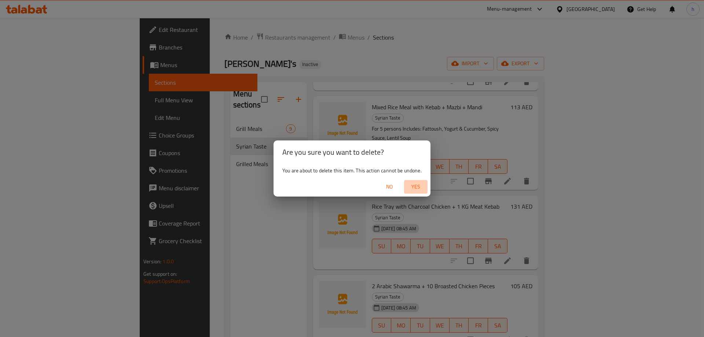
click at [416, 188] on span "Yes" at bounding box center [416, 186] width 18 height 9
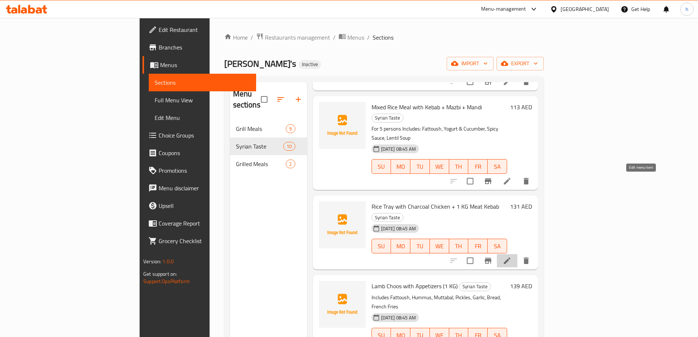
click at [510, 257] on icon at bounding box center [507, 260] width 7 height 7
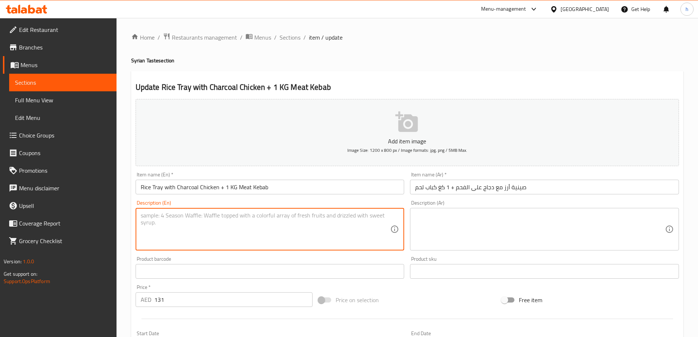
click at [317, 232] on textarea at bounding box center [266, 229] width 250 height 35
type textarea "v"
paste textarea "For 6 persons – Includes: Appetizers, Fattoush, Hummus, Mutabbal, Pickles, Garl…"
type textarea "For 6 persons – Includes: Appetizers, Fattoush, Hummus, Mutabbal, Pickles, Garl…"
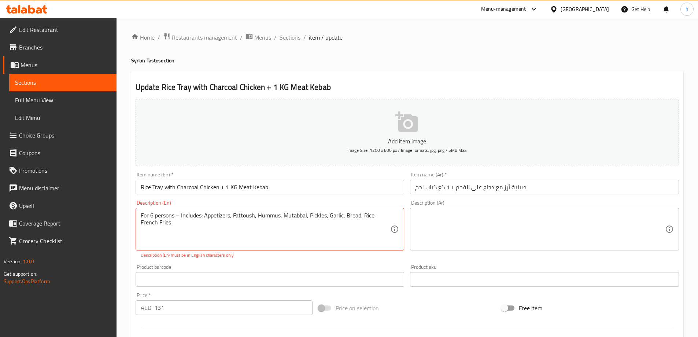
click at [516, 225] on textarea at bounding box center [540, 229] width 250 height 35
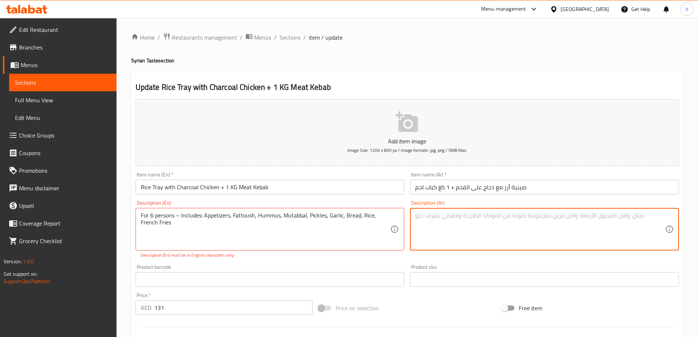
paste textarea "لـ 6 أشخاص - يشمل: المقبلات، الفتوش، الحمص، المتبل، المخللات، الثوم، الخبز، الأ…"
click at [435, 215] on textarea "لـ 6 أشخاص - يشمل: المقبلات، الفتوش، الحمص، المتبل، المخللات، الثوم، الخبز، الأ…" at bounding box center [540, 229] width 250 height 35
type textarea "لـ 6 أشخاص - يشمل: المقبلات، الفتوش، الحمص، المتبل، المخللات، الثوم، الخبز، الأ…"
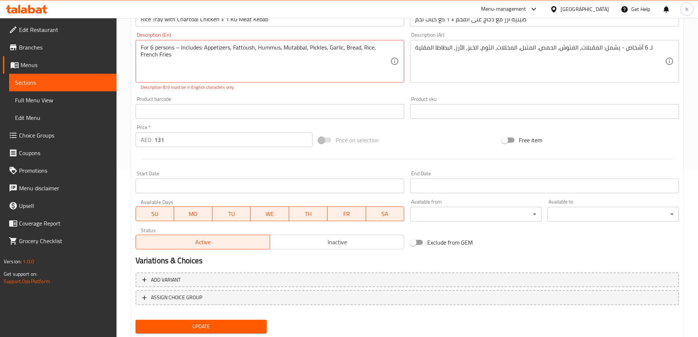
scroll to position [189, 0]
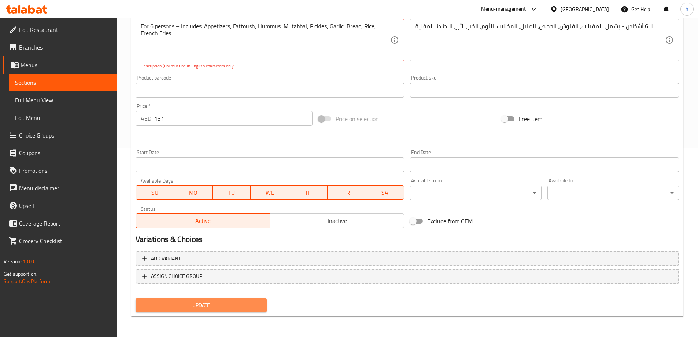
click at [206, 305] on span "Update" at bounding box center [201, 304] width 120 height 9
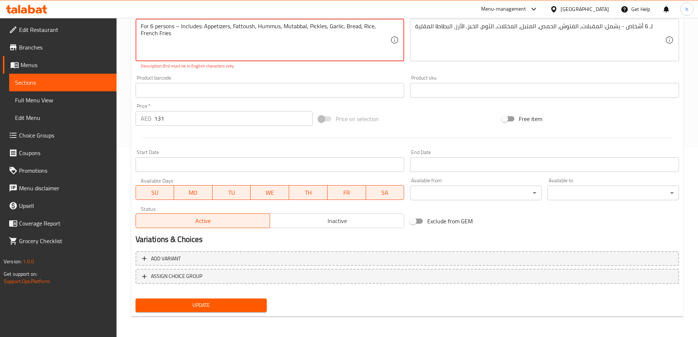
click at [179, 26] on textarea "For 6 persons – Includes: Appetizers, Fattoush, Hummus, Mutabbal, Pickles, Garl…" at bounding box center [266, 40] width 250 height 35
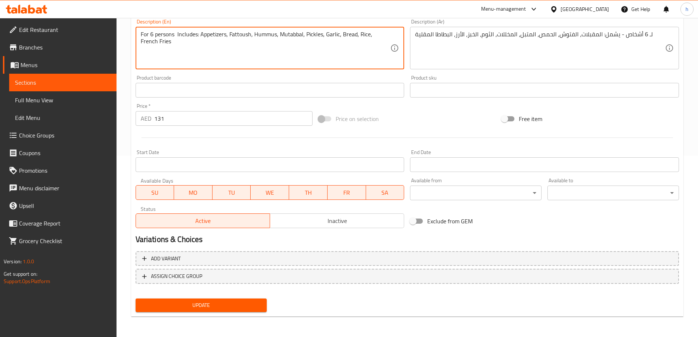
scroll to position [181, 0]
type textarea "For 6 persons Includes: Appetizers, Fattoush, Hummus, Mutabbal, Pickles, Garlic…"
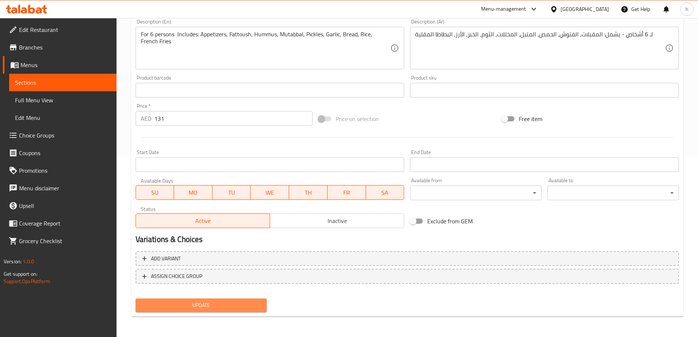
click at [197, 308] on span "Update" at bounding box center [201, 304] width 120 height 9
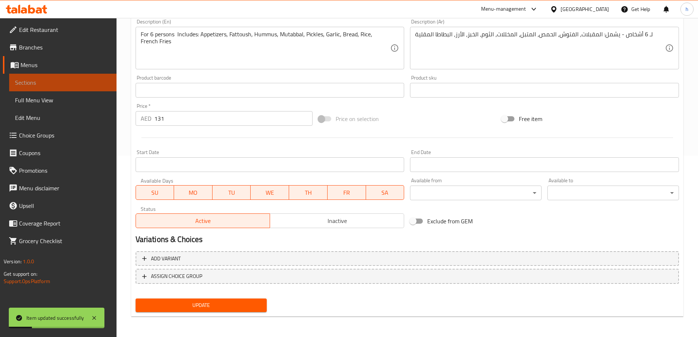
click at [80, 77] on link "Sections" at bounding box center [62, 83] width 107 height 18
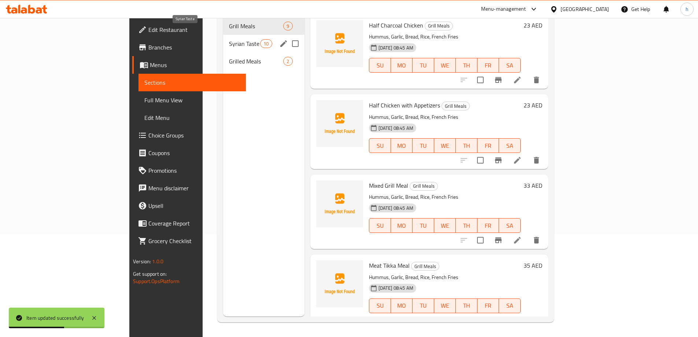
click at [229, 39] on span "Syrian Taste" at bounding box center [244, 43] width 31 height 9
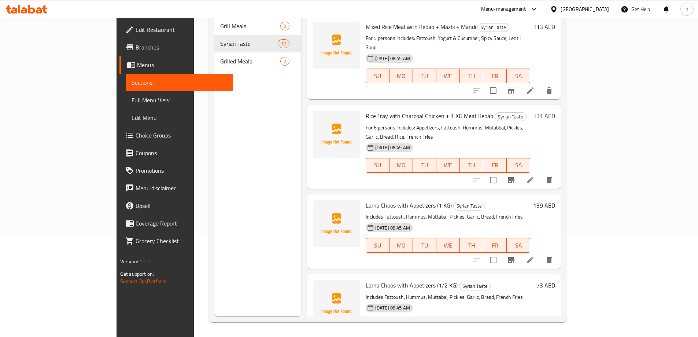
scroll to position [183, 0]
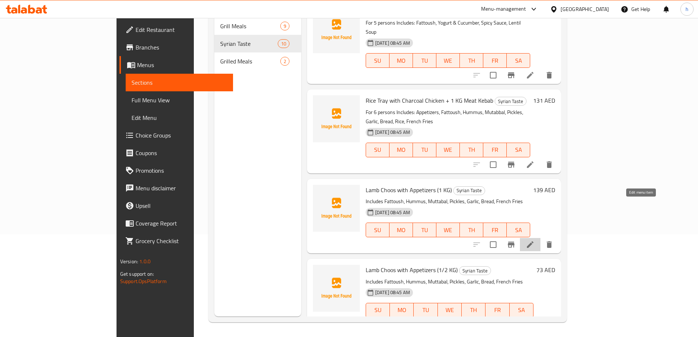
click at [535, 240] on icon at bounding box center [530, 244] width 9 height 9
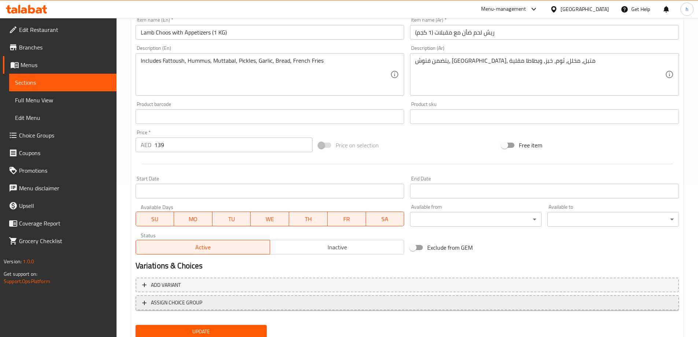
scroll to position [181, 0]
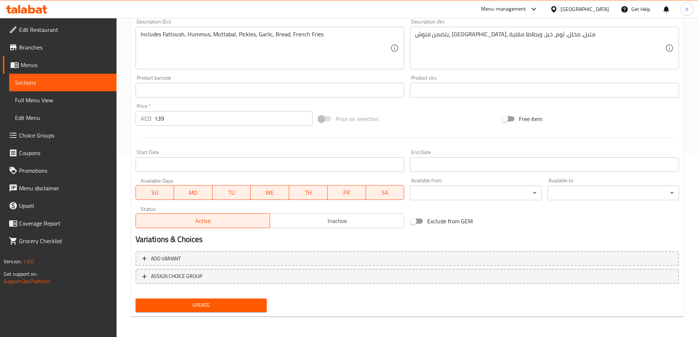
click at [237, 304] on span "Update" at bounding box center [201, 304] width 120 height 9
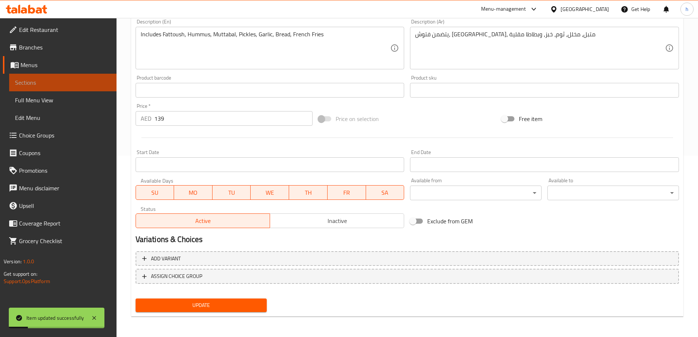
click at [71, 78] on span "Sections" at bounding box center [63, 82] width 96 height 9
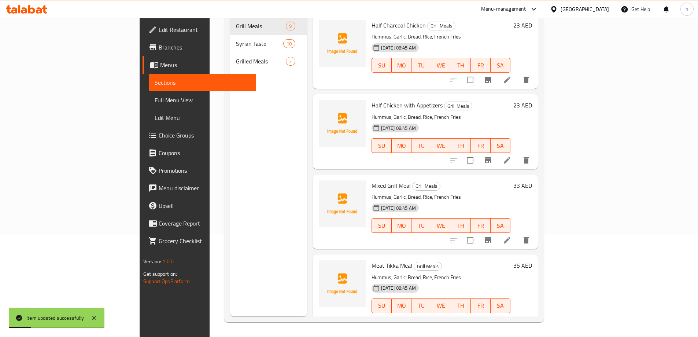
scroll to position [103, 0]
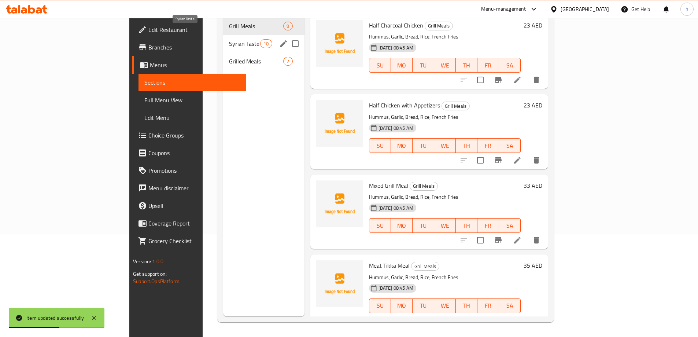
click at [229, 39] on span "Syrian Taste" at bounding box center [244, 43] width 31 height 9
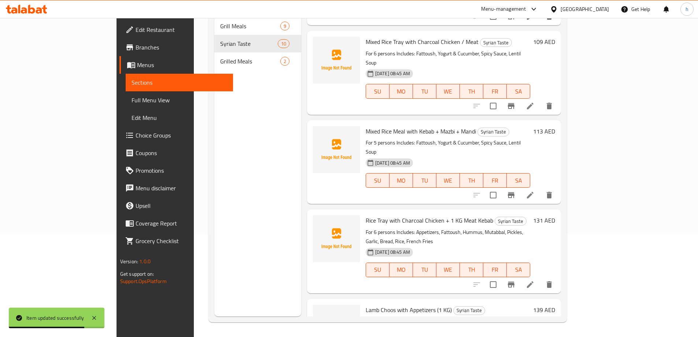
scroll to position [183, 0]
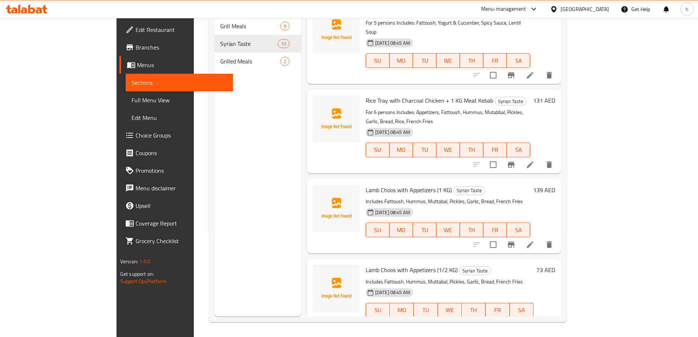
click at [535, 320] on icon at bounding box center [530, 324] width 9 height 9
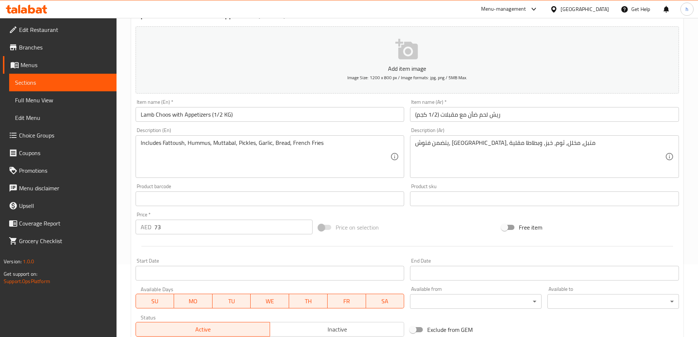
scroll to position [73, 0]
click at [53, 80] on span "Sections" at bounding box center [63, 82] width 96 height 9
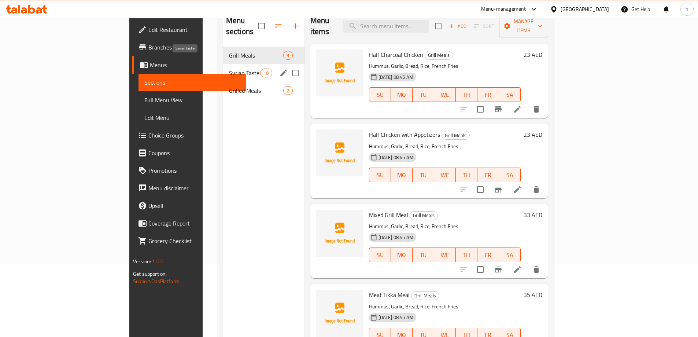
click at [229, 69] on span "Syrian Taste" at bounding box center [244, 73] width 31 height 9
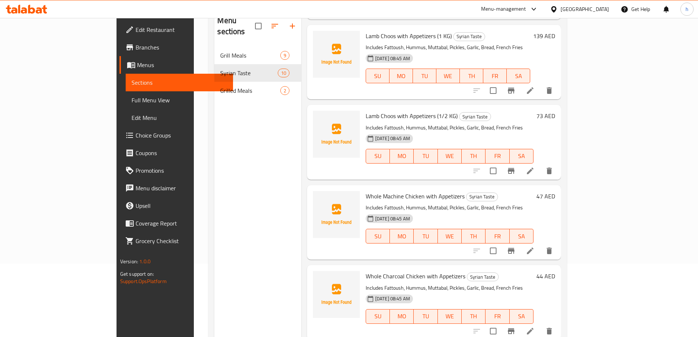
scroll to position [476, 0]
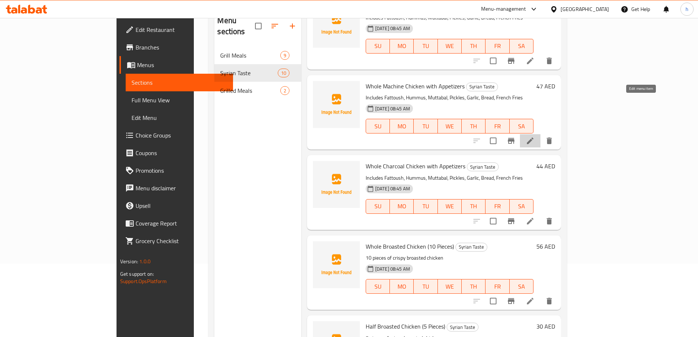
click at [535, 136] on icon at bounding box center [530, 140] width 9 height 9
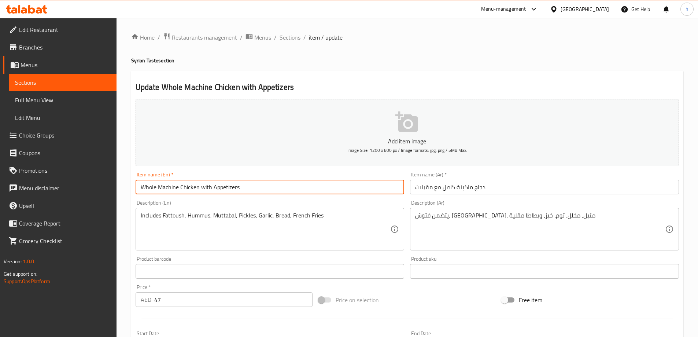
drag, startPoint x: 177, startPoint y: 188, endPoint x: 158, endPoint y: 189, distance: 19.1
click at [158, 189] on input "Whole Machine Chicken with Appetizers" at bounding box center [270, 187] width 269 height 15
click at [177, 187] on input "Whole Machine Chicken with Appetizers" at bounding box center [270, 187] width 269 height 15
drag, startPoint x: 178, startPoint y: 187, endPoint x: 171, endPoint y: 187, distance: 6.6
click at [171, 187] on input "Whole Machine Chicken with Appetizers" at bounding box center [270, 187] width 269 height 15
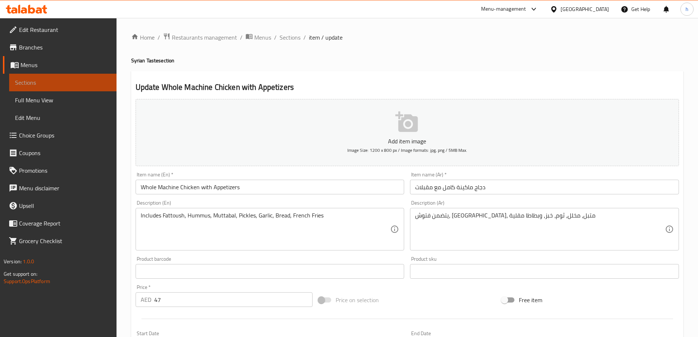
click at [75, 84] on span "Sections" at bounding box center [63, 82] width 96 height 9
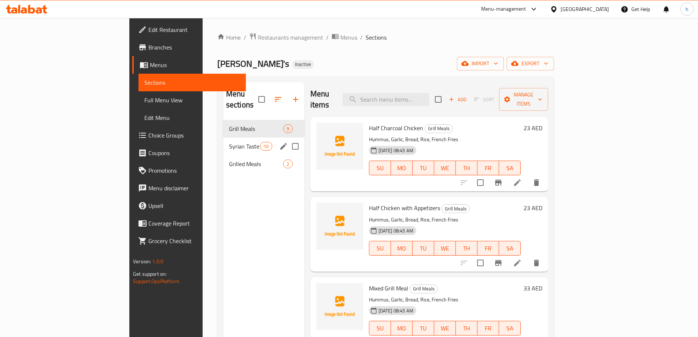
click at [229, 142] on span "Syrian Taste" at bounding box center [244, 146] width 31 height 9
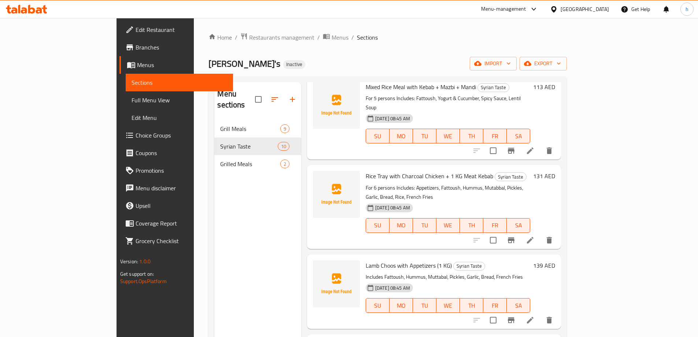
scroll to position [256, 0]
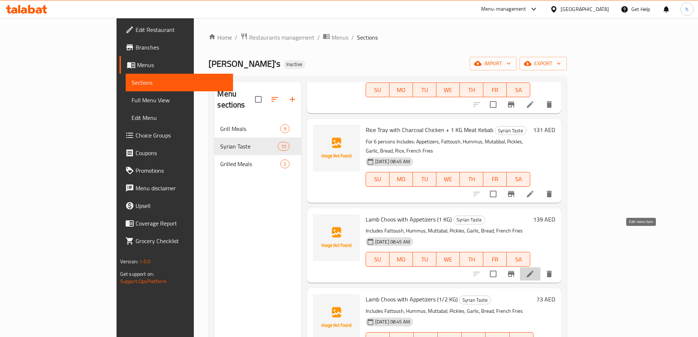
click at [533, 270] on icon at bounding box center [530, 273] width 7 height 7
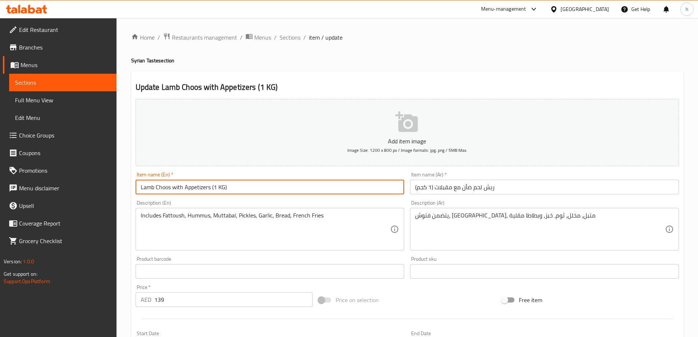
drag, startPoint x: 170, startPoint y: 188, endPoint x: 132, endPoint y: 183, distance: 38.0
click at [133, 183] on div "Item name (En)   * Lamb Choos with Appetizers (1 KG) Item name (En) *" at bounding box center [270, 183] width 275 height 28
click at [296, 189] on input "Lamb Choos with Appetizers (1 KG)" at bounding box center [270, 187] width 269 height 15
drag, startPoint x: 164, startPoint y: 188, endPoint x: 162, endPoint y: 184, distance: 4.3
click at [162, 184] on input "Lamb Choos with Appetizers (1 KG)" at bounding box center [270, 187] width 269 height 15
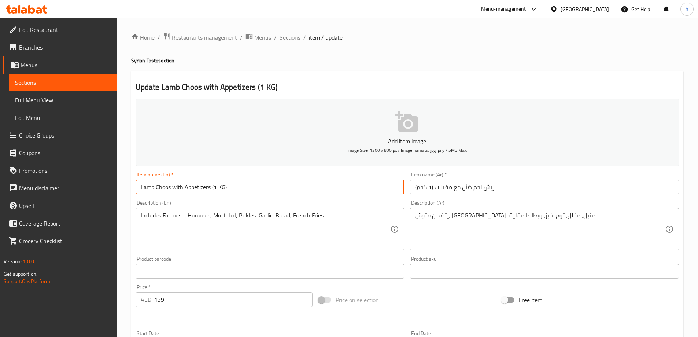
click at [156, 185] on input "Lamb Choos with Appetizers (1 KG)" at bounding box center [270, 187] width 269 height 15
drag, startPoint x: 170, startPoint y: 188, endPoint x: 139, endPoint y: 182, distance: 31.3
click at [139, 182] on input "Lamb Choos with Appetizers (1 KG)" at bounding box center [270, 187] width 269 height 15
drag, startPoint x: 150, startPoint y: 187, endPoint x: 141, endPoint y: 188, distance: 9.2
click at [141, 188] on input "Lamb Choos with Appetizers (1 KG)" at bounding box center [270, 187] width 269 height 15
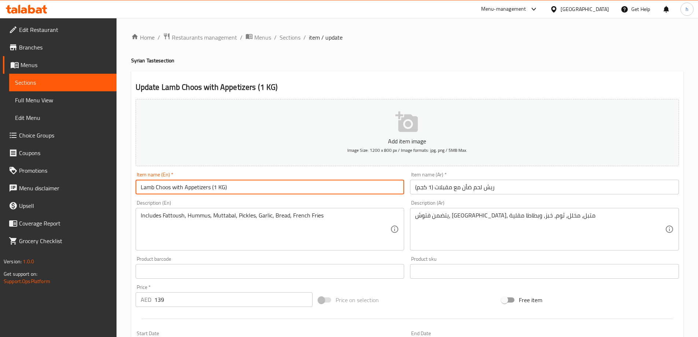
drag, startPoint x: 170, startPoint y: 188, endPoint x: 136, endPoint y: 184, distance: 34.4
click at [136, 184] on input "Lamb Choos with Appetizers (1 KG)" at bounding box center [270, 187] width 269 height 15
paste input "p"
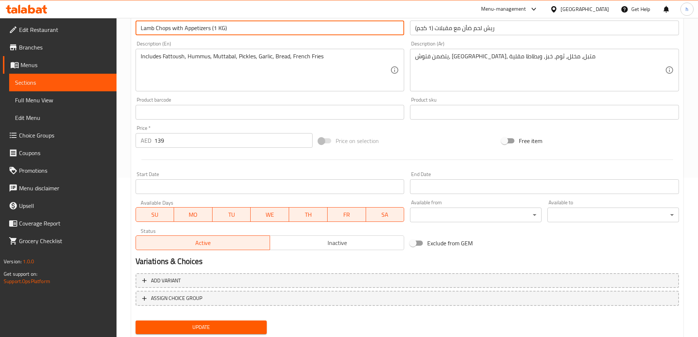
scroll to position [181, 0]
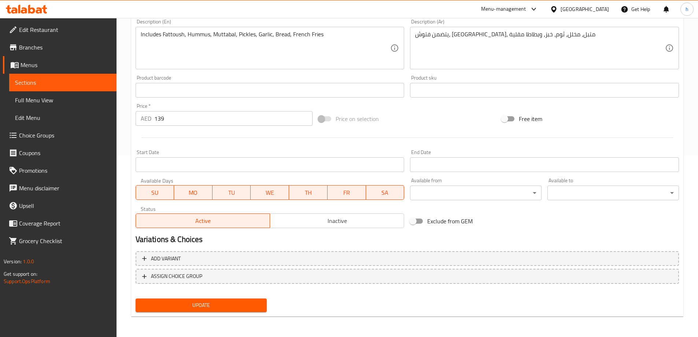
type input "Lamb Chops with Appetizers (1 KG)"
click at [159, 304] on span "Update" at bounding box center [201, 304] width 120 height 9
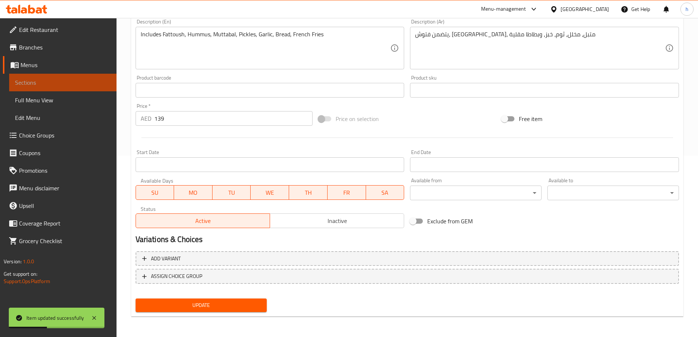
click at [49, 84] on span "Sections" at bounding box center [63, 82] width 96 height 9
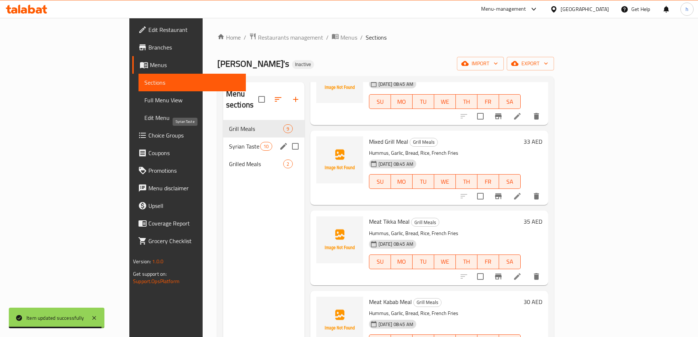
click at [229, 142] on span "Syrian Taste" at bounding box center [244, 146] width 31 height 9
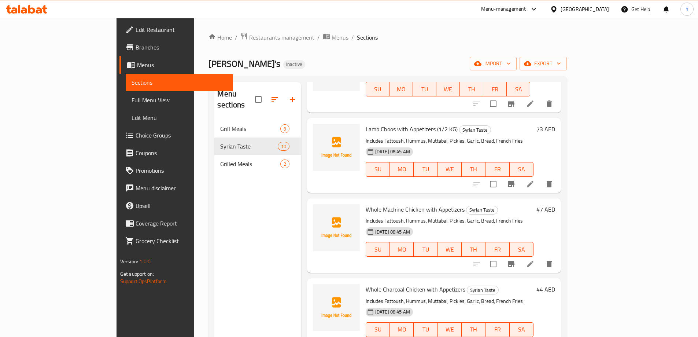
scroll to position [440, 0]
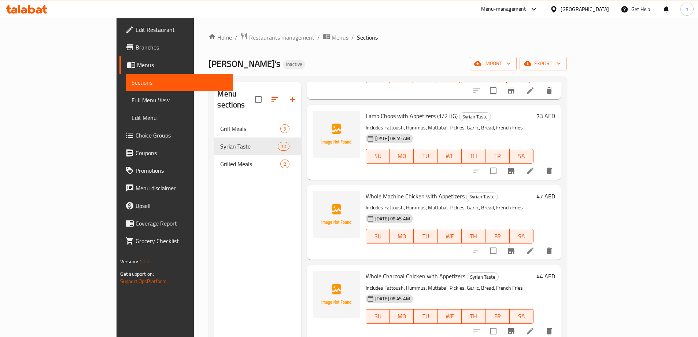
click at [533, 328] on icon at bounding box center [530, 331] width 7 height 7
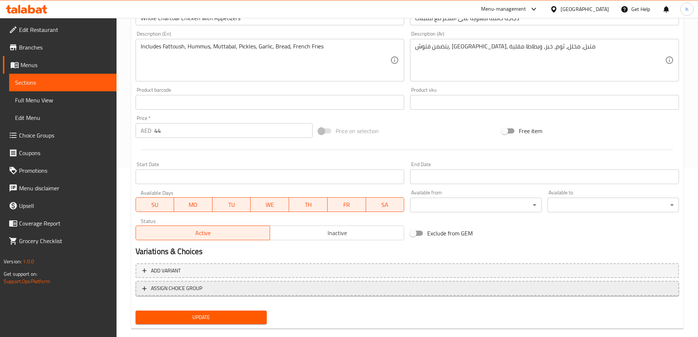
scroll to position [181, 0]
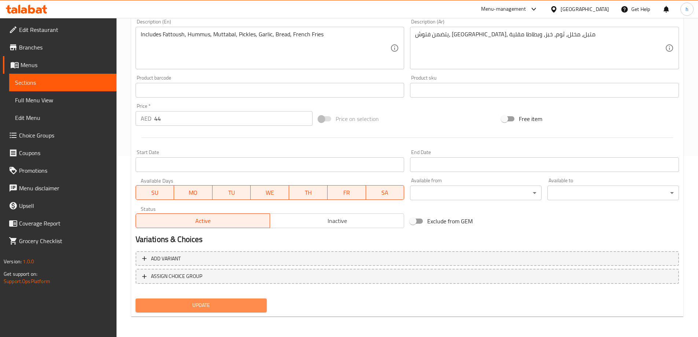
click at [173, 306] on span "Update" at bounding box center [201, 304] width 120 height 9
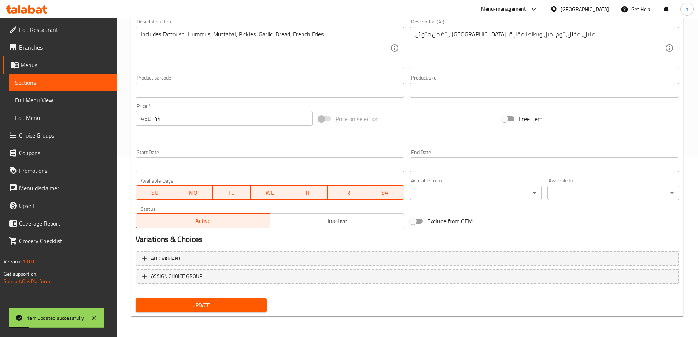
click at [97, 82] on span "Sections" at bounding box center [63, 82] width 96 height 9
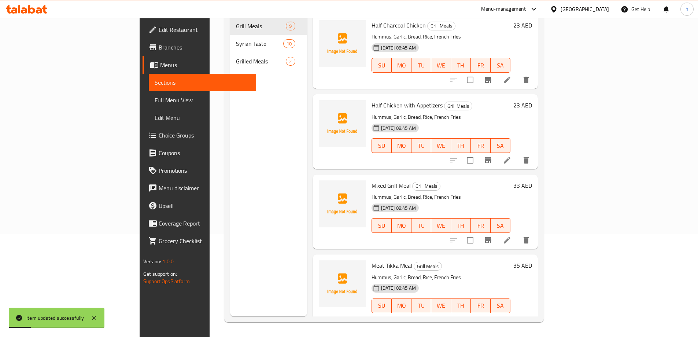
scroll to position [103, 0]
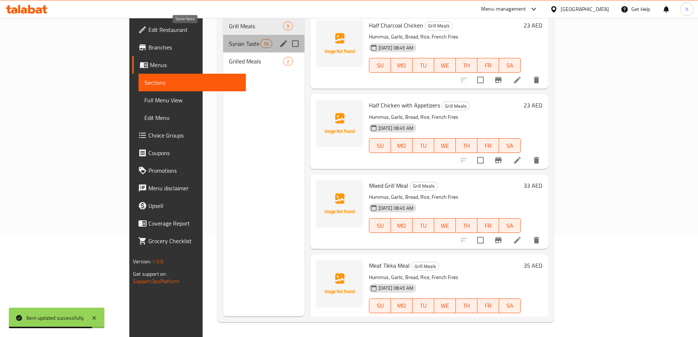
click at [229, 39] on span "Syrian Taste" at bounding box center [244, 43] width 31 height 9
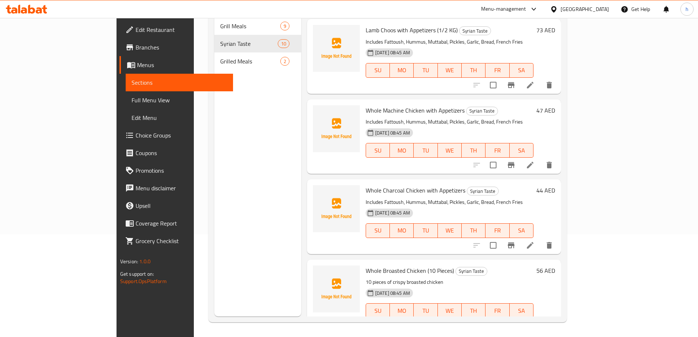
scroll to position [476, 0]
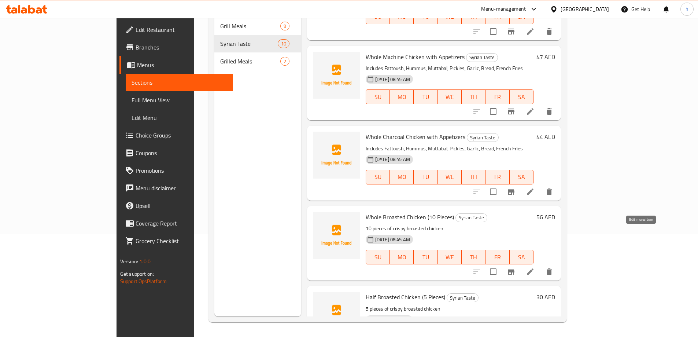
click at [535, 267] on icon at bounding box center [530, 271] width 9 height 9
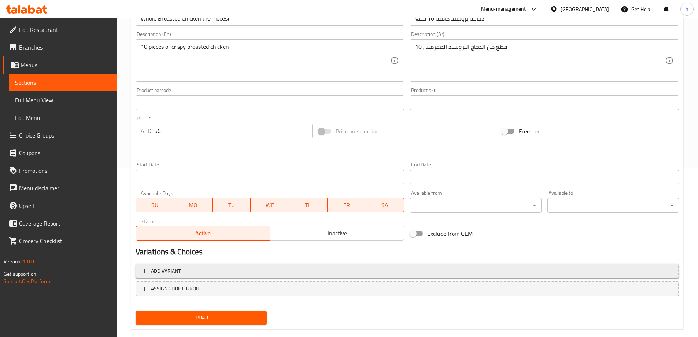
scroll to position [181, 0]
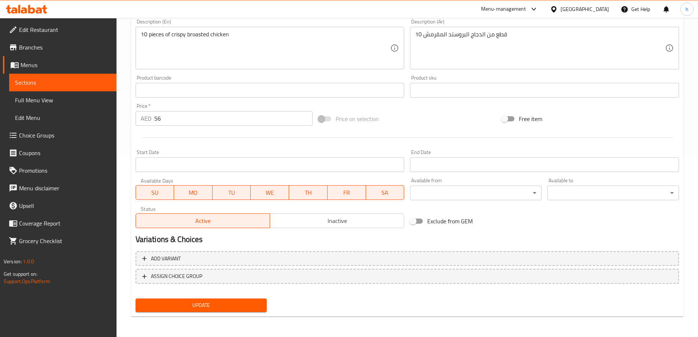
click at [195, 305] on span "Update" at bounding box center [201, 304] width 120 height 9
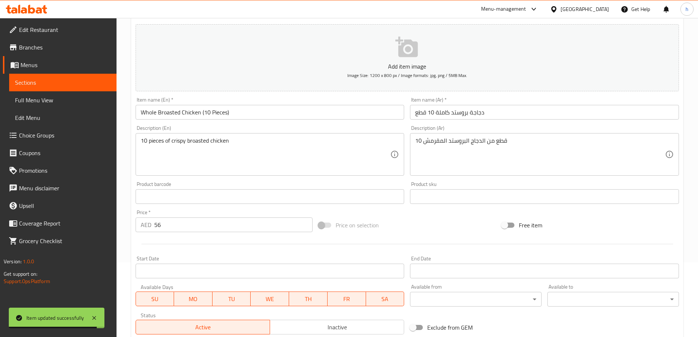
scroll to position [37, 0]
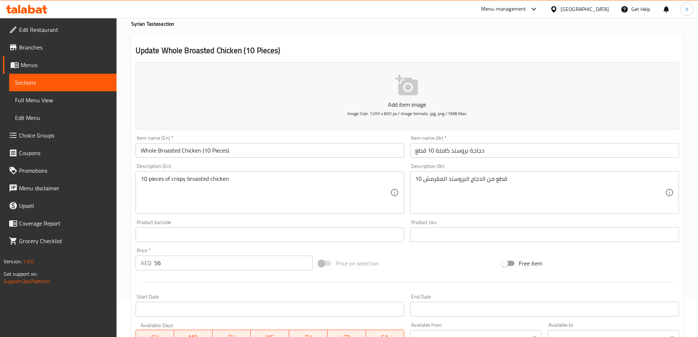
click at [102, 81] on span "Sections" at bounding box center [63, 82] width 96 height 9
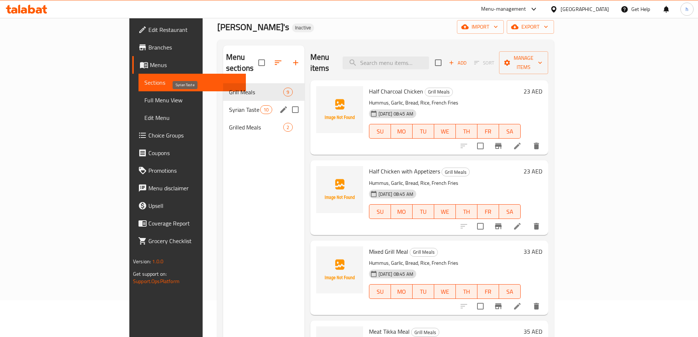
click at [229, 105] on span "Syrian Taste" at bounding box center [244, 109] width 31 height 9
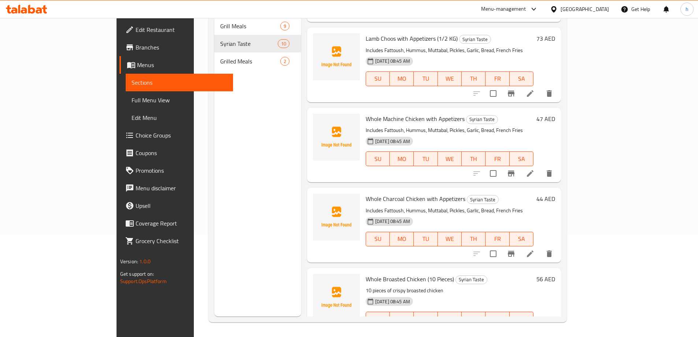
scroll to position [482, 0]
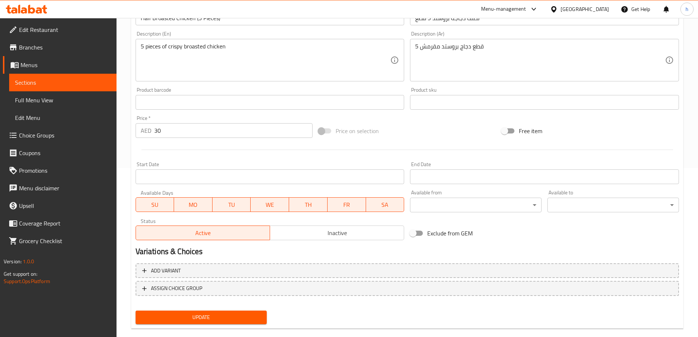
scroll to position [181, 0]
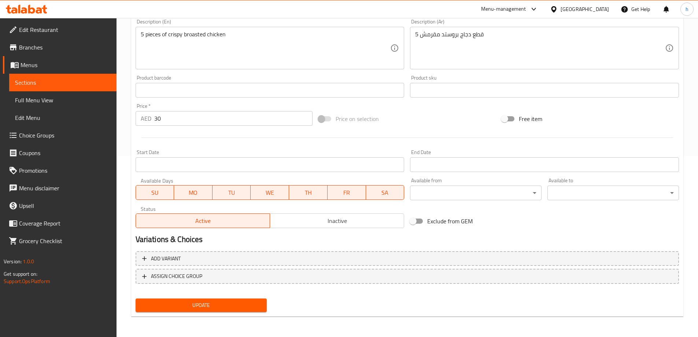
click at [35, 80] on span "Sections" at bounding box center [63, 82] width 96 height 9
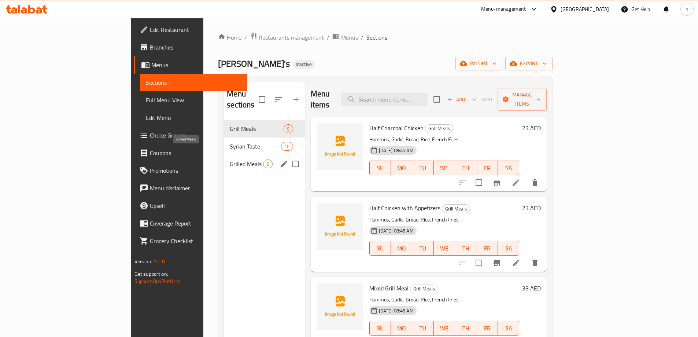
click at [230, 159] on span "Grilled Meals" at bounding box center [246, 163] width 33 height 9
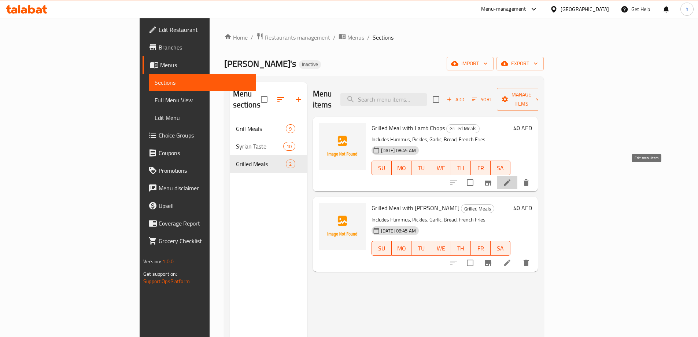
click at [512, 178] on icon at bounding box center [507, 182] width 9 height 9
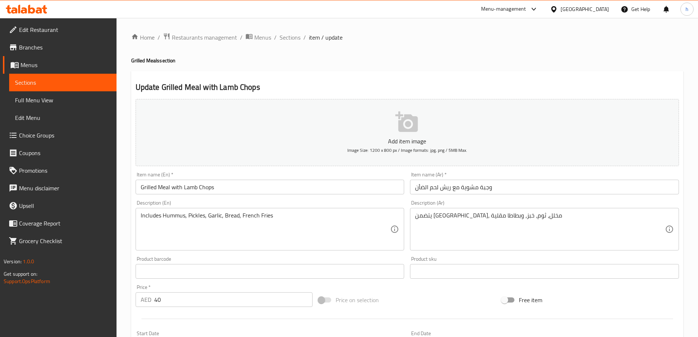
click at [82, 83] on span "Sections" at bounding box center [63, 82] width 96 height 9
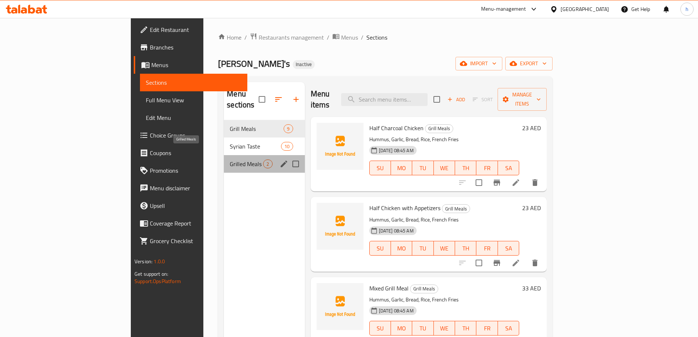
click at [230, 159] on span "Grilled Meals" at bounding box center [246, 163] width 33 height 9
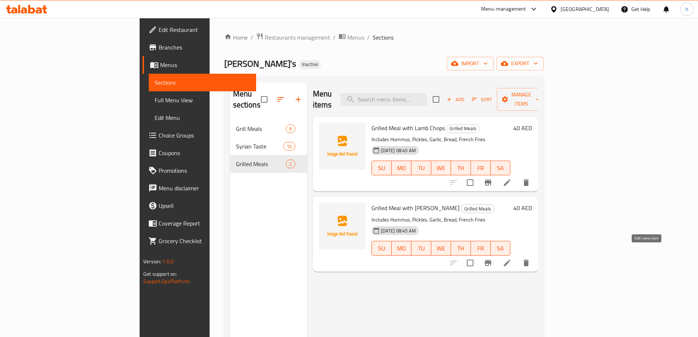
click at [512, 258] on icon at bounding box center [507, 262] width 9 height 9
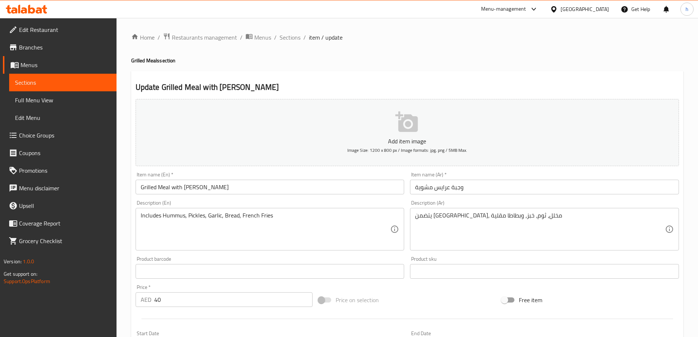
click at [49, 83] on span "Sections" at bounding box center [63, 82] width 96 height 9
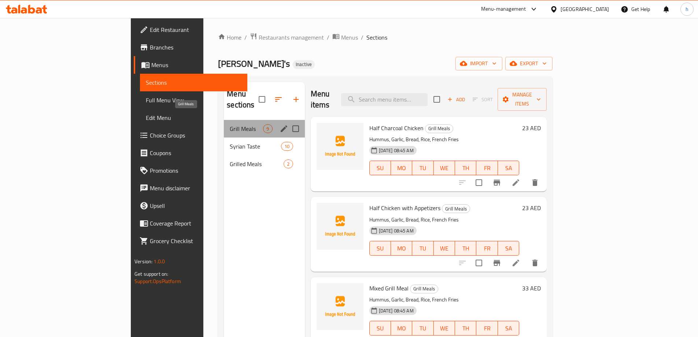
click at [230, 124] on span "Grill Meals" at bounding box center [246, 128] width 33 height 9
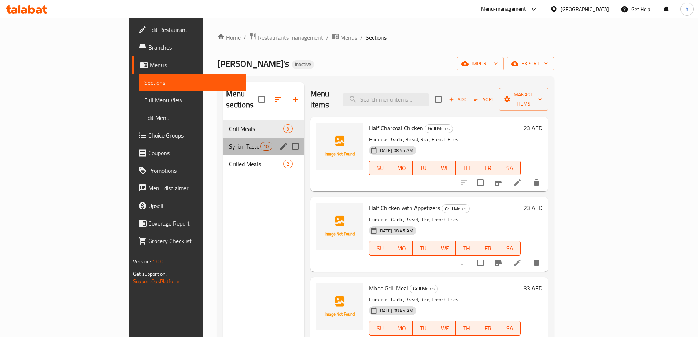
click at [223, 137] on div "Syrian Taste 10" at bounding box center [263, 146] width 81 height 18
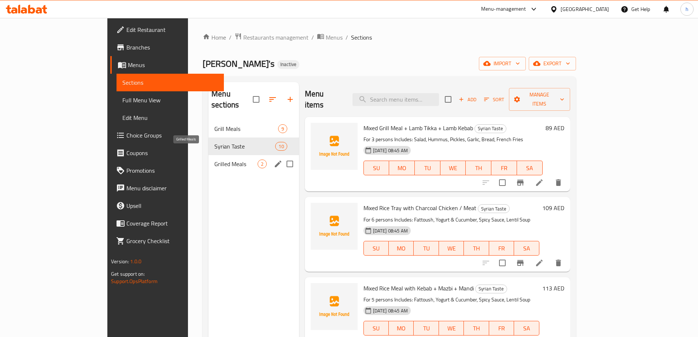
click at [214, 159] on span "Grilled Meals" at bounding box center [235, 163] width 43 height 9
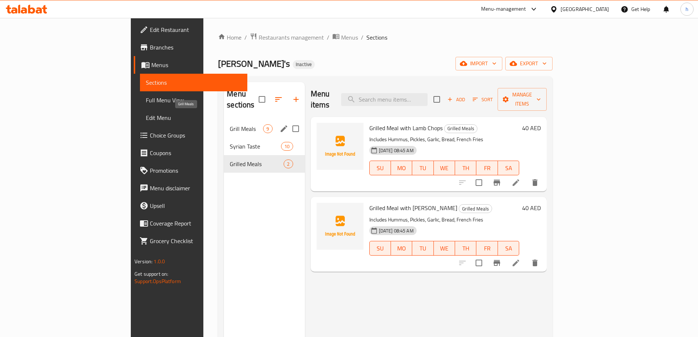
click at [230, 124] on span "Grill Meals" at bounding box center [246, 128] width 33 height 9
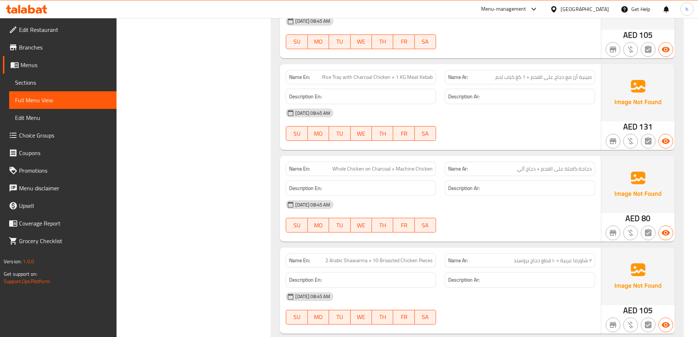
scroll to position [1429, 0]
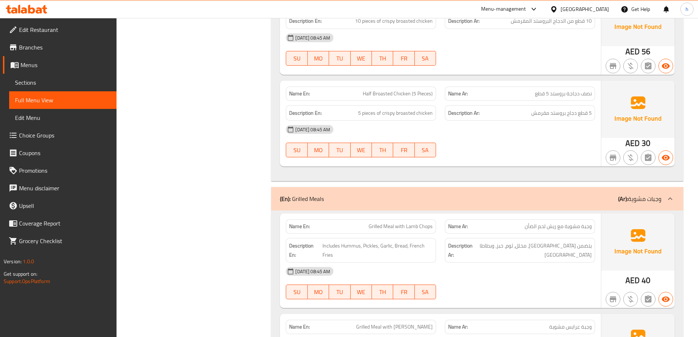
scroll to position [1916, 0]
